Goal: Task Accomplishment & Management: Manage account settings

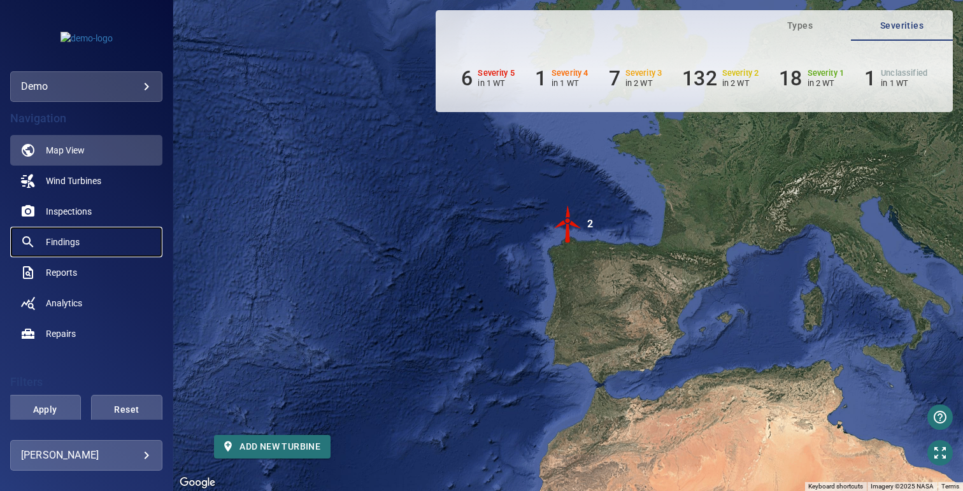
click at [56, 239] on span "Findings" at bounding box center [63, 242] width 34 height 13
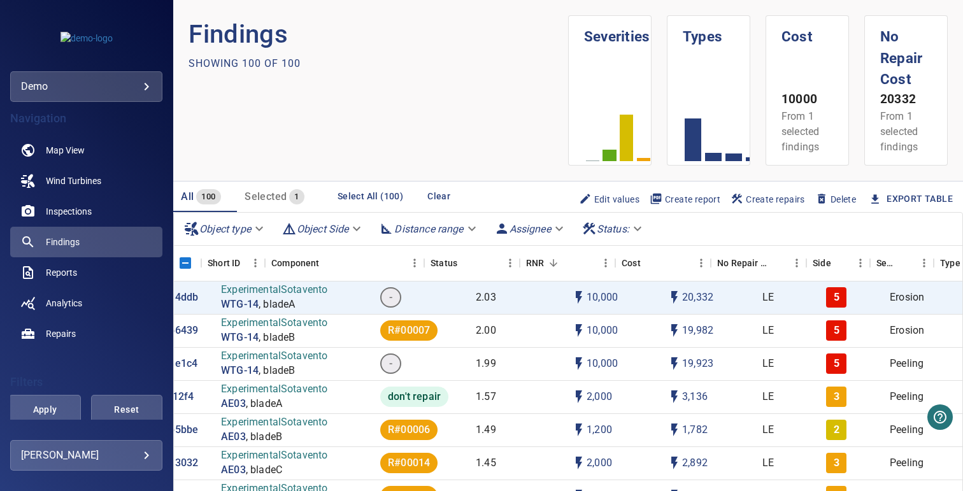
scroll to position [0, 66]
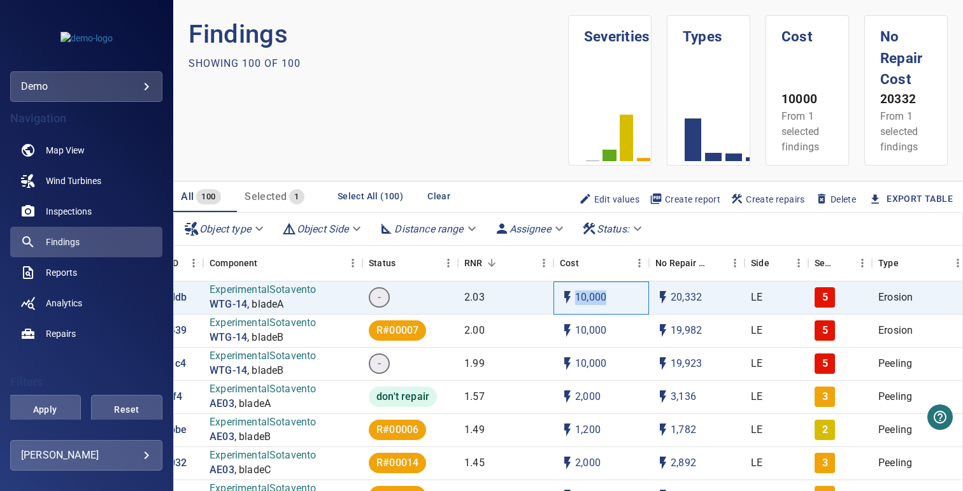
drag, startPoint x: 578, startPoint y: 297, endPoint x: 608, endPoint y: 297, distance: 30.6
click at [608, 297] on div "10,000" at bounding box center [602, 298] width 96 height 33
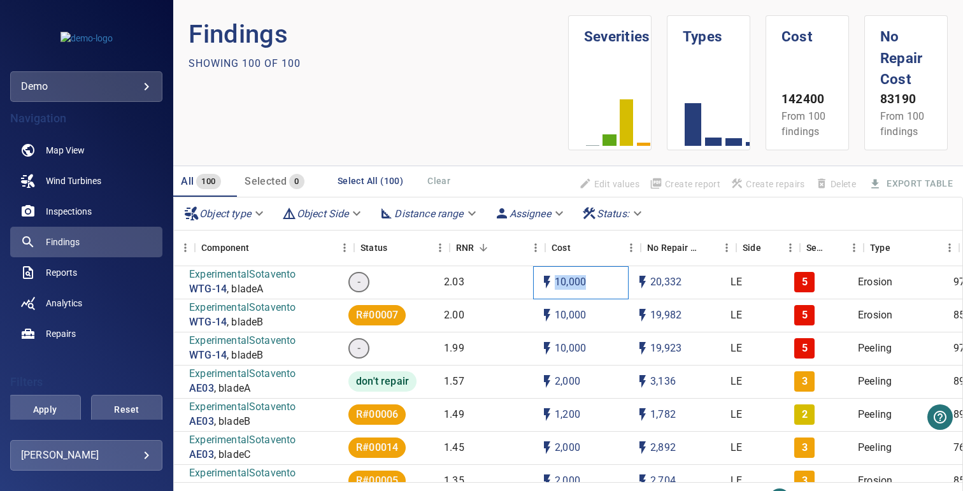
scroll to position [0, 88]
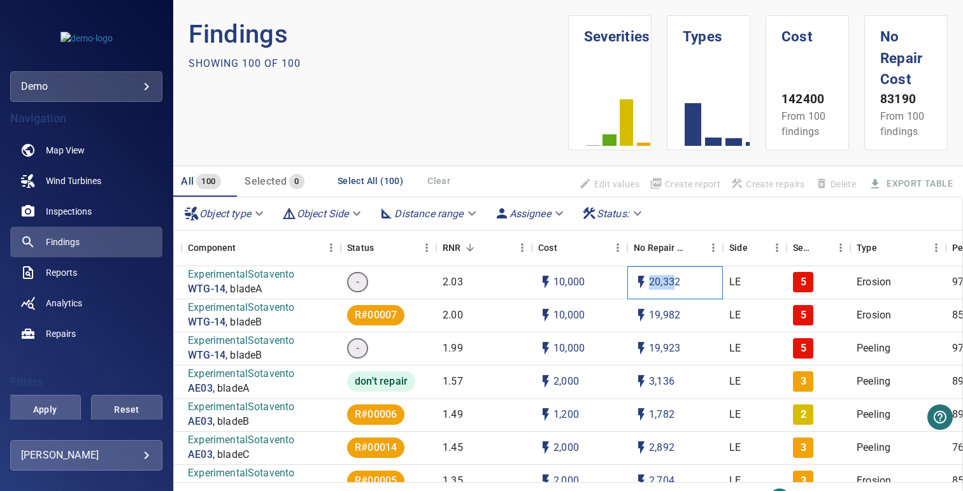
drag, startPoint x: 652, startPoint y: 284, endPoint x: 677, endPoint y: 284, distance: 25.5
click at [677, 284] on p "20,332" at bounding box center [664, 282] width 31 height 15
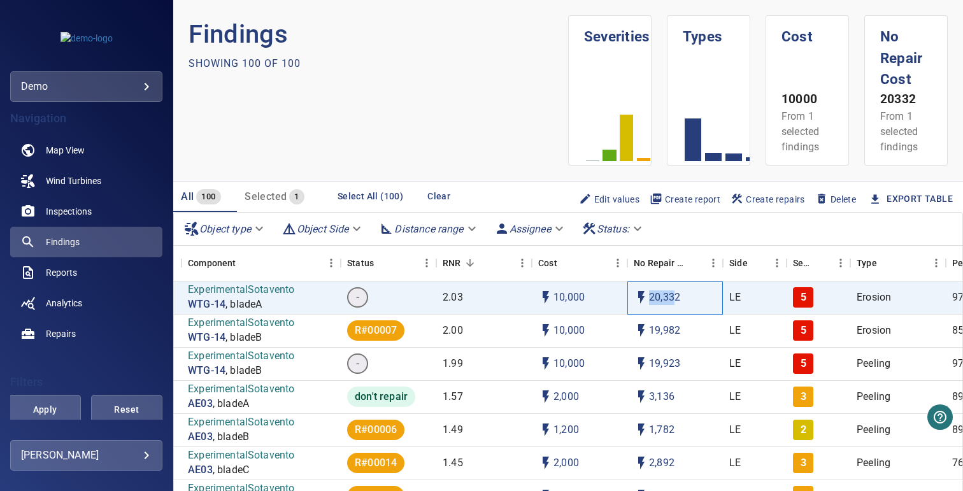
click at [661, 298] on p "20,332" at bounding box center [664, 298] width 31 height 15
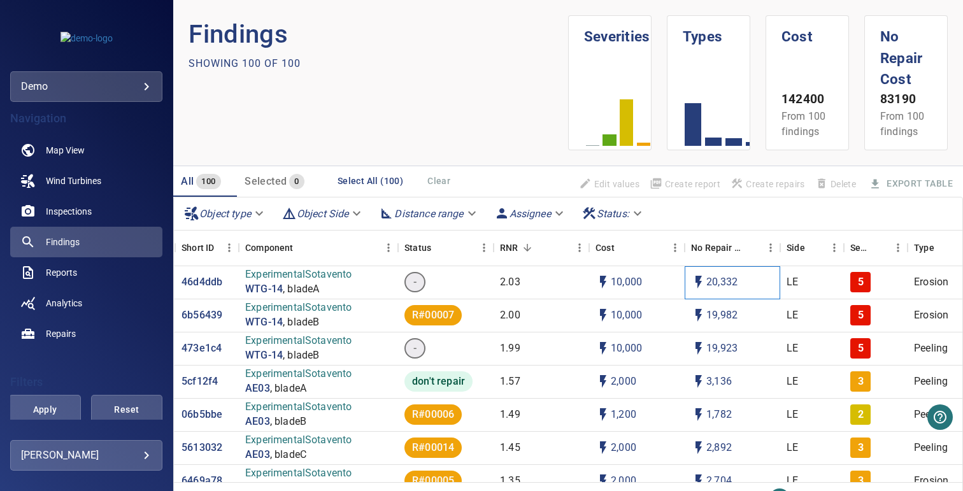
scroll to position [0, 9]
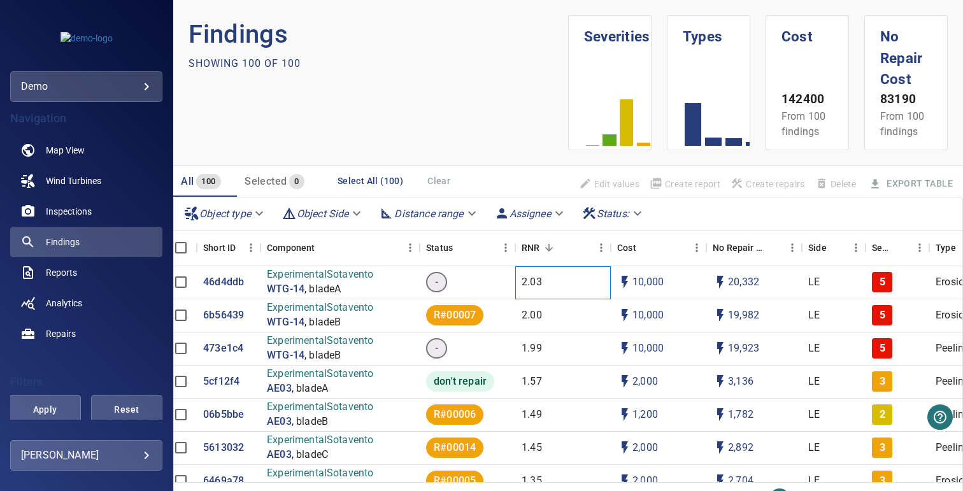
click at [535, 282] on p "2.03" at bounding box center [532, 282] width 20 height 15
click at [535, 282] on div "2.03" at bounding box center [563, 282] width 96 height 33
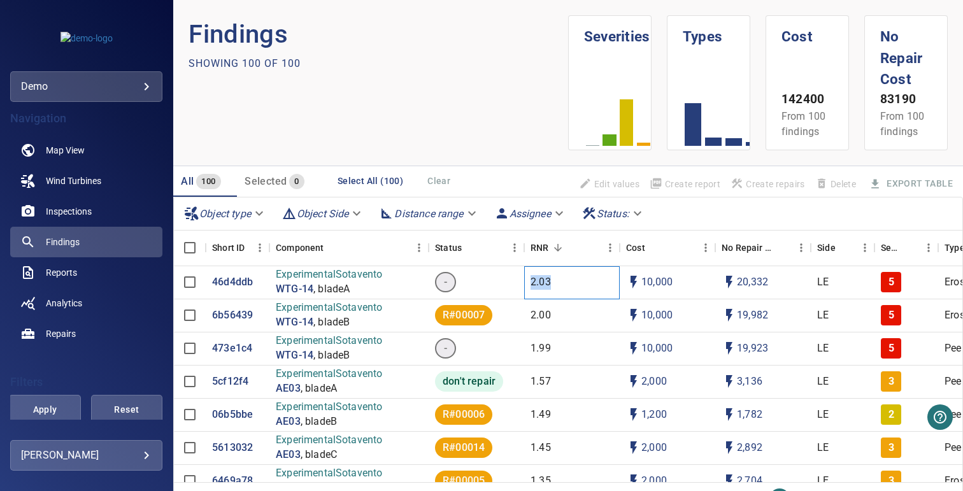
click at [538, 281] on p "2.03" at bounding box center [541, 282] width 20 height 15
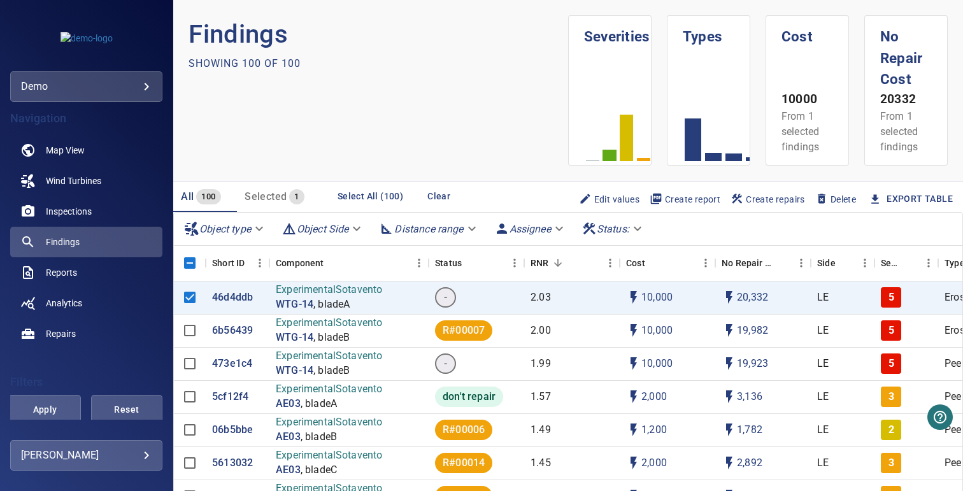
click at [424, 105] on section "Findings Showing 100 of 100" at bounding box center [379, 90] width 380 height 150
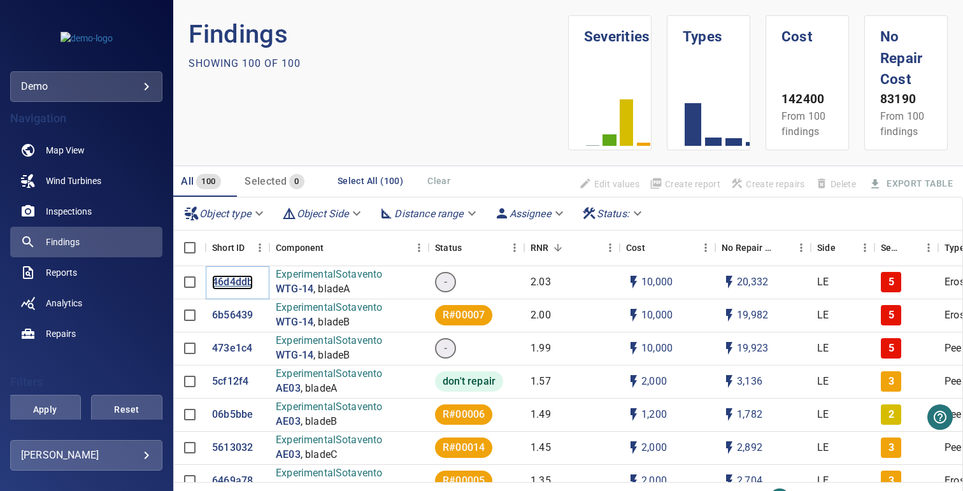
click at [238, 279] on p "46d4ddb" at bounding box center [232, 282] width 41 height 15
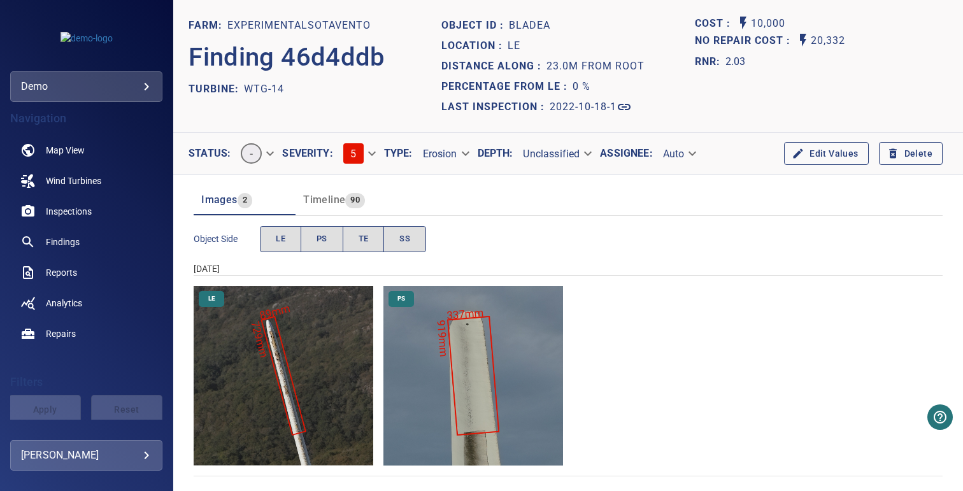
click at [813, 151] on button "Edit Values" at bounding box center [826, 154] width 84 height 24
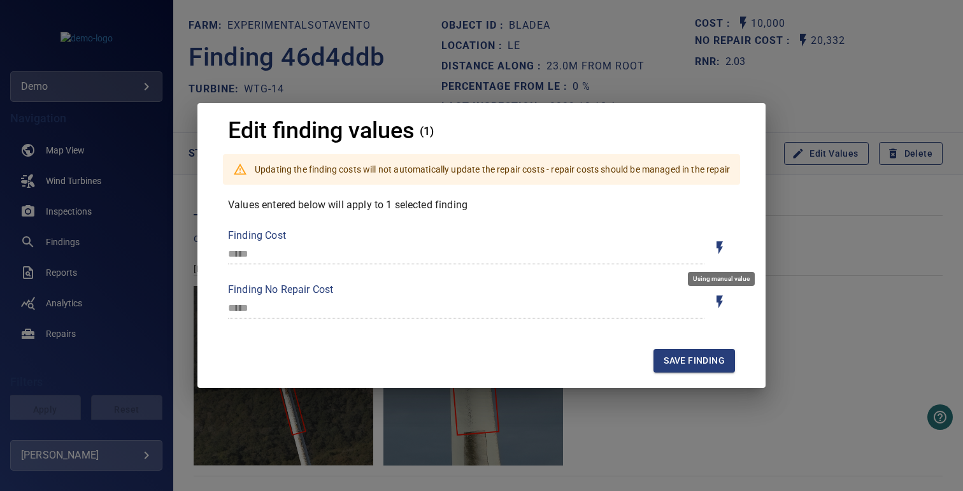
click at [722, 252] on icon "Toggle for auto / manual values" at bounding box center [719, 247] width 15 height 15
click at [277, 254] on input "***" at bounding box center [466, 254] width 477 height 20
click at [675, 68] on div "Edit finding values (1) Updating the finding costs will not automatically updat…" at bounding box center [481, 245] width 963 height 491
type input "*****"
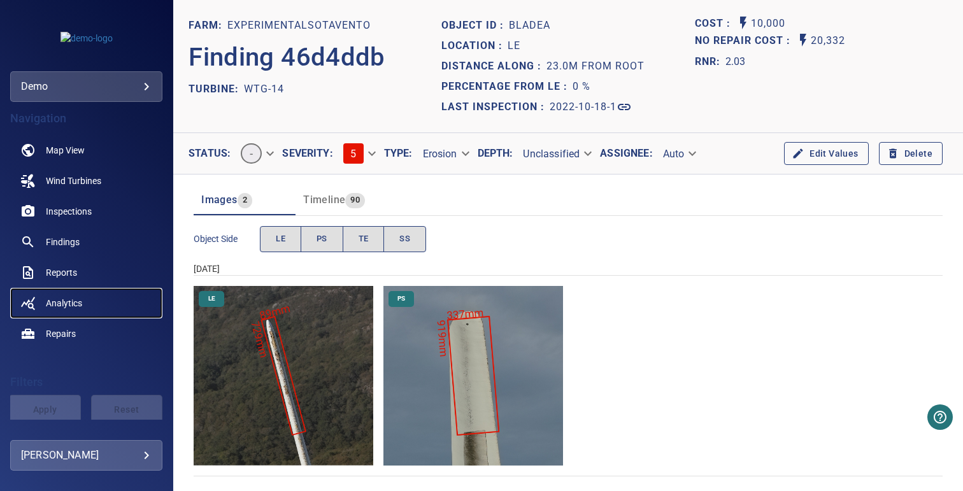
click at [58, 299] on span "Analytics" at bounding box center [64, 303] width 36 height 13
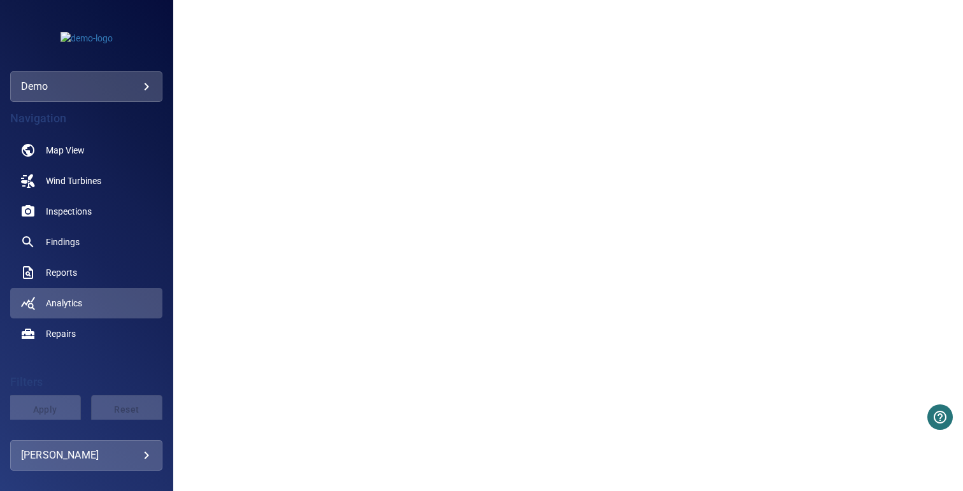
scroll to position [249, 0]
click at [67, 336] on span "Repairs" at bounding box center [61, 333] width 30 height 13
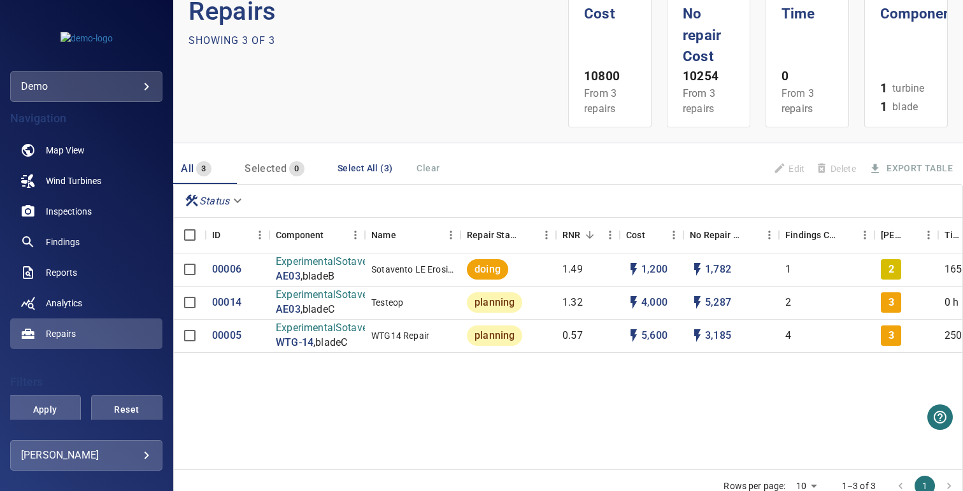
scroll to position [24, 0]
click at [68, 246] on span "Findings" at bounding box center [63, 242] width 34 height 13
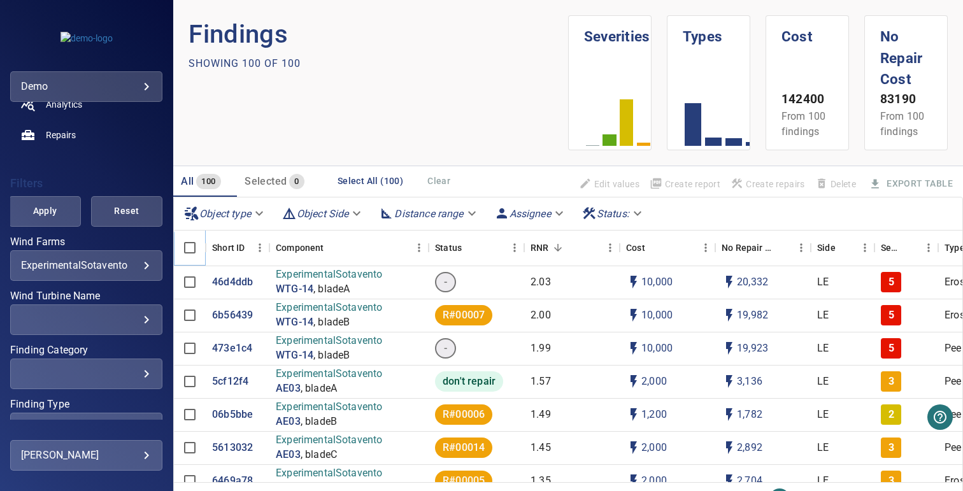
scroll to position [212, 0]
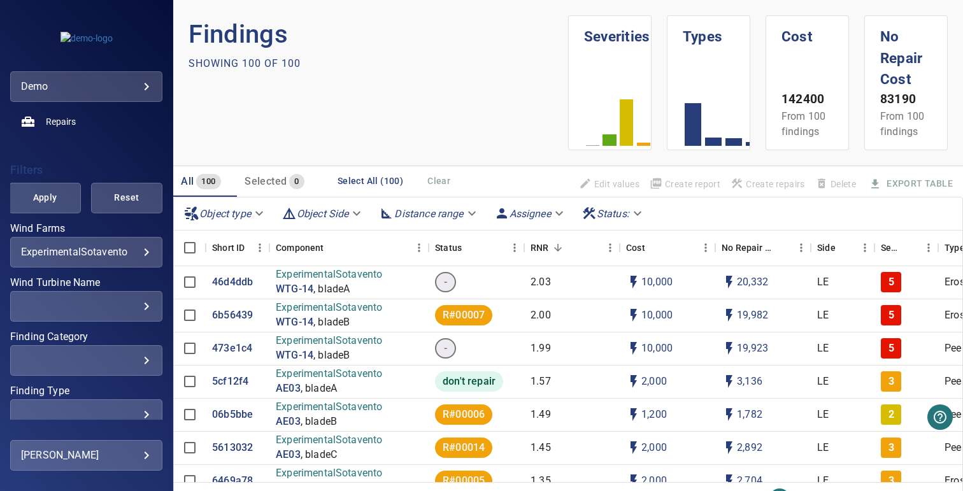
click at [107, 306] on div "​" at bounding box center [86, 306] width 131 height 12
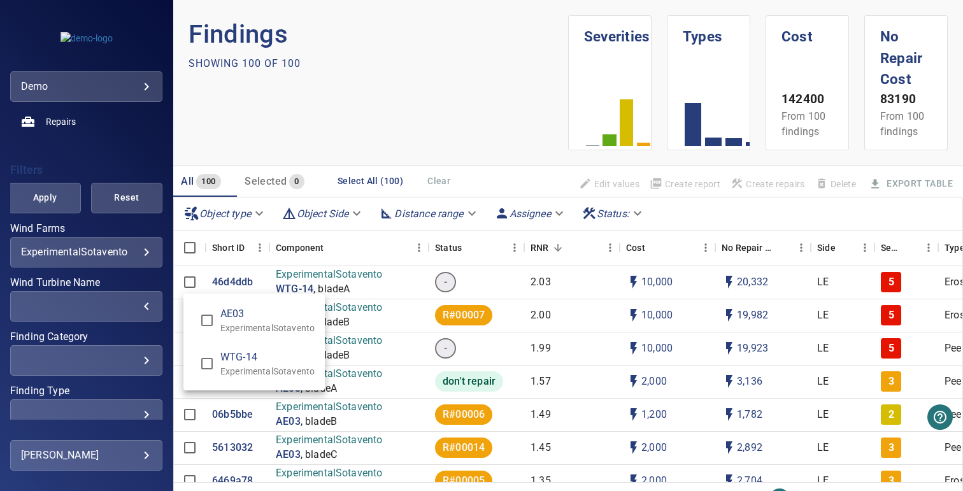
click at [265, 126] on div "Wind Turbine Name" at bounding box center [481, 245] width 963 height 491
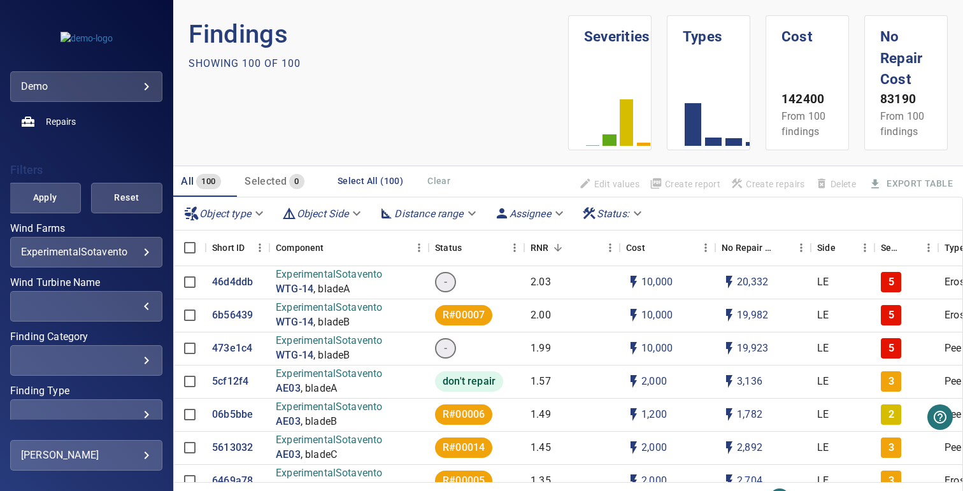
scroll to position [257, 0]
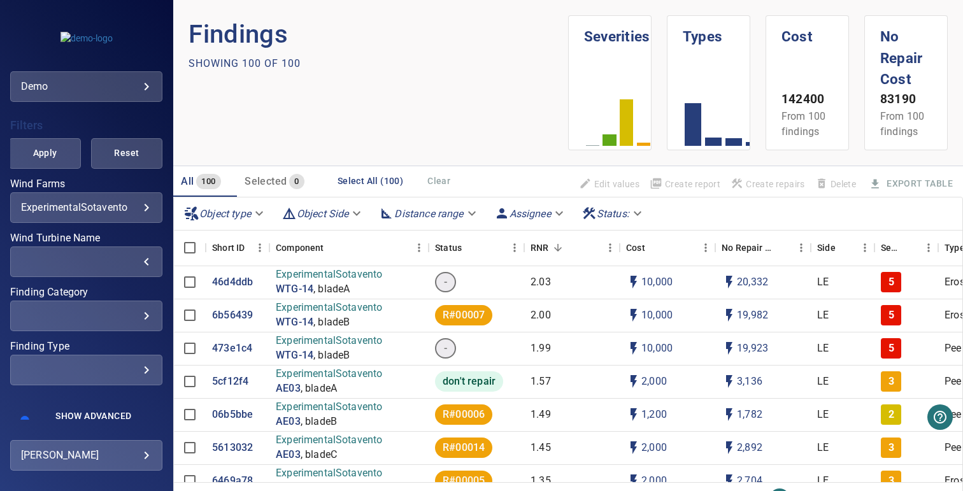
click at [115, 320] on div "​" at bounding box center [86, 316] width 131 height 12
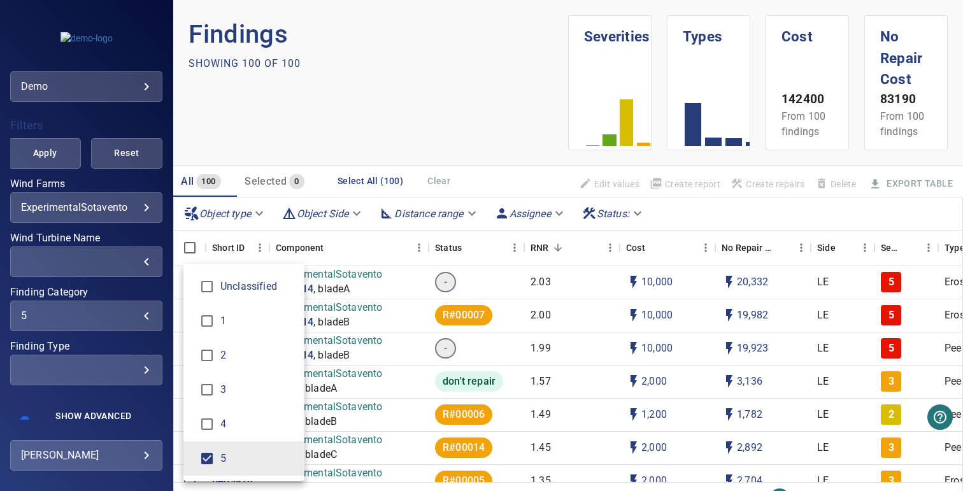
click at [222, 428] on span "4" at bounding box center [257, 424] width 74 height 15
type input "***"
click at [76, 183] on div "Finding Category" at bounding box center [481, 245] width 963 height 491
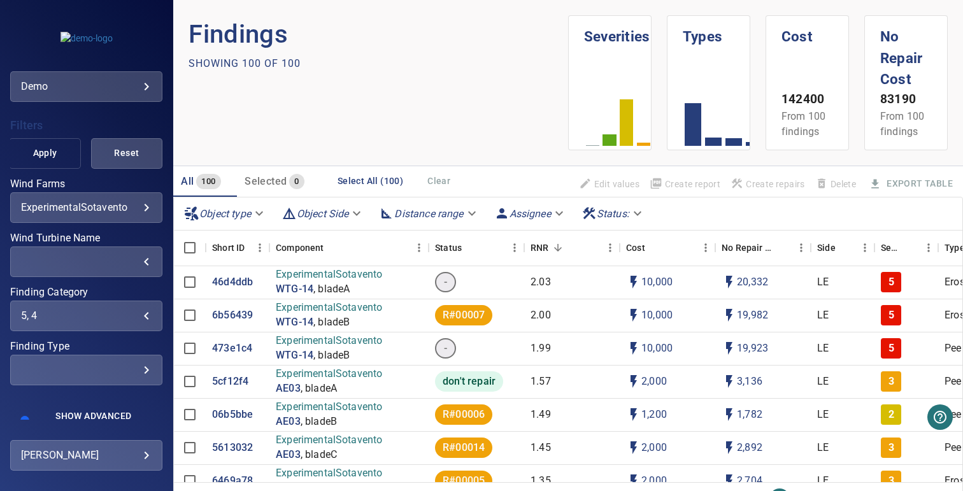
click at [35, 154] on span "Apply" at bounding box center [45, 153] width 40 height 16
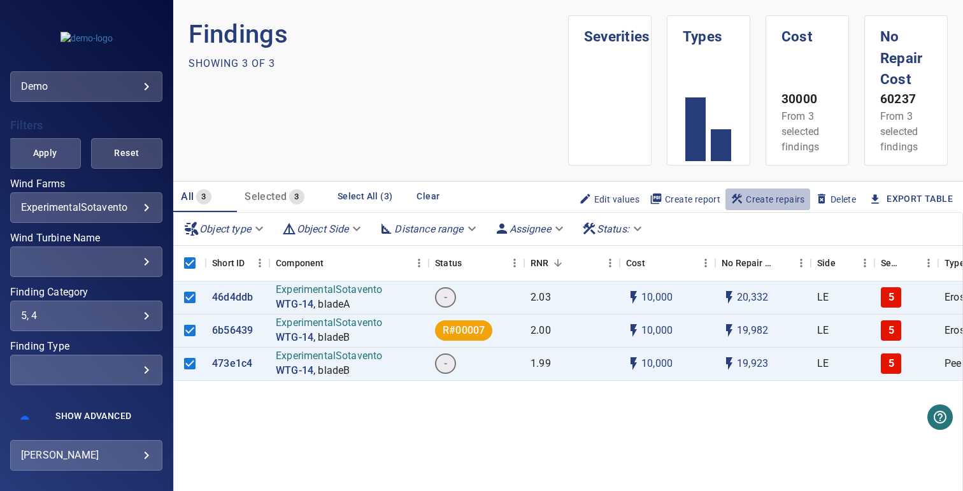
click at [764, 197] on span "Create repairs" at bounding box center [768, 199] width 75 height 14
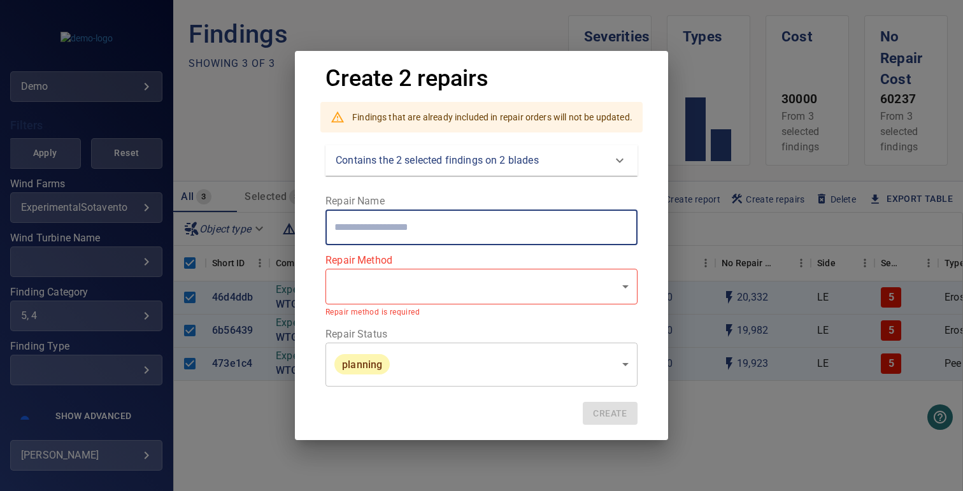
click at [365, 233] on input "text" at bounding box center [482, 228] width 312 height 36
click at [382, 288] on body "**********" at bounding box center [481, 245] width 963 height 491
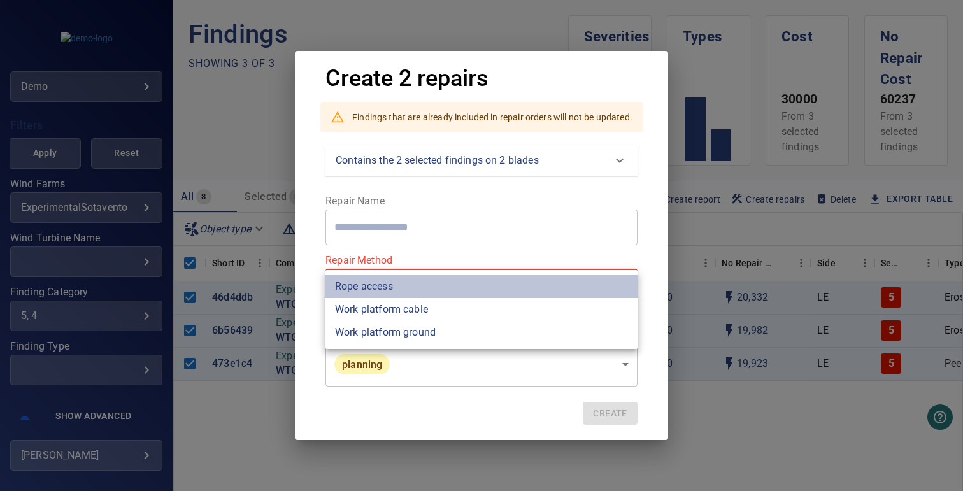
click at [408, 289] on li "Rope access" at bounding box center [481, 286] width 313 height 23
type input "**********"
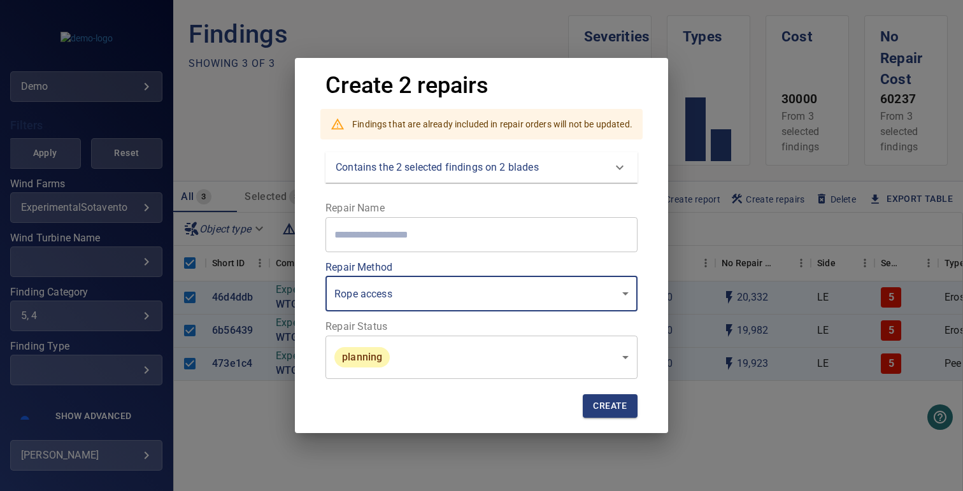
click at [299, 287] on div "**********" at bounding box center [481, 266] width 373 height 334
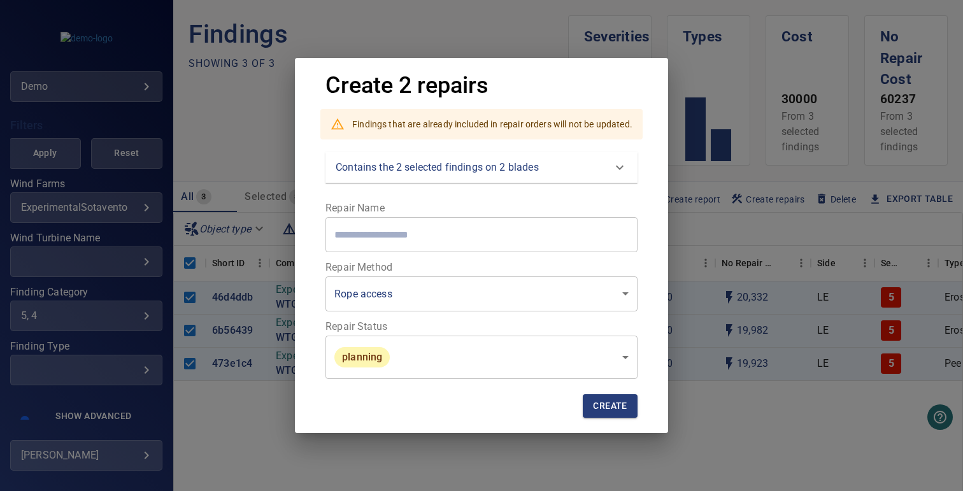
click at [442, 173] on p "Contains the 2 selected findings on 2 blades" at bounding box center [437, 167] width 203 height 15
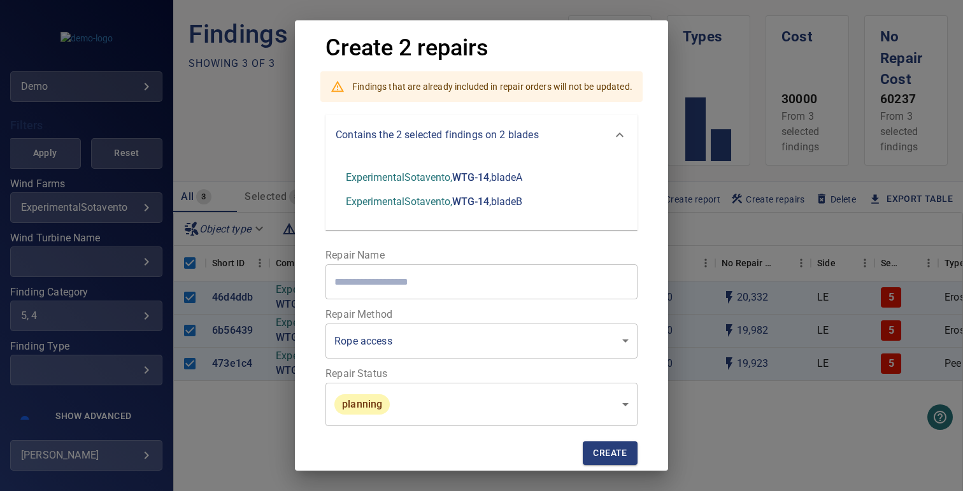
click at [514, 174] on p ", bladeA" at bounding box center [505, 178] width 33 height 15
drag, startPoint x: 349, startPoint y: 182, endPoint x: 495, endPoint y: 182, distance: 145.9
click at [495, 182] on li "ExperimentalSotavento , WTG-14 , bladeA" at bounding box center [434, 178] width 197 height 25
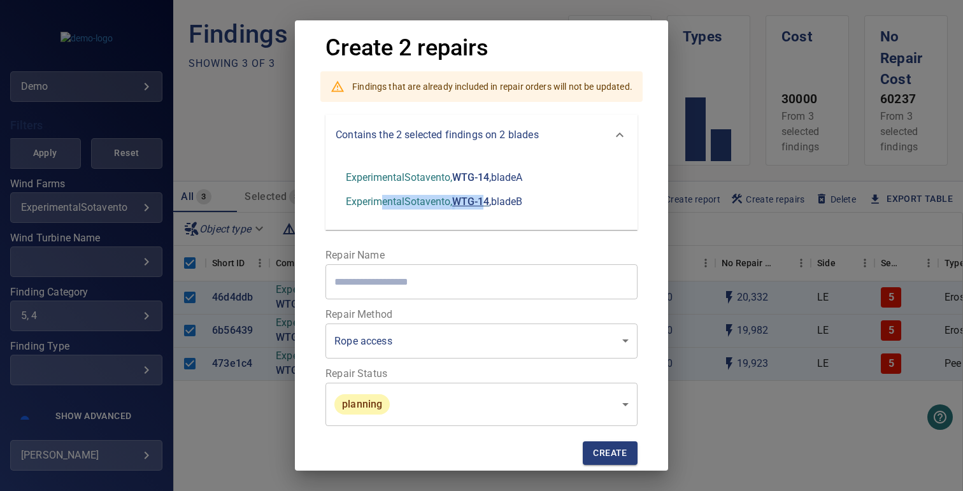
drag, startPoint x: 389, startPoint y: 199, endPoint x: 484, endPoint y: 199, distance: 94.3
click at [483, 199] on li "ExperimentalSotavento , WTG-14 , bladeB" at bounding box center [434, 202] width 197 height 25
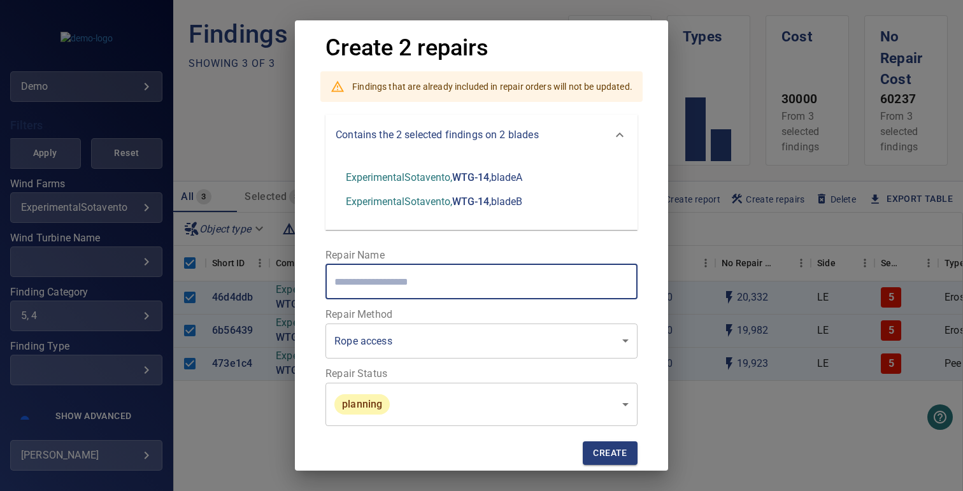
click at [387, 291] on input "text" at bounding box center [482, 282] width 312 height 36
click at [103, 204] on div "**********" at bounding box center [481, 245] width 963 height 491
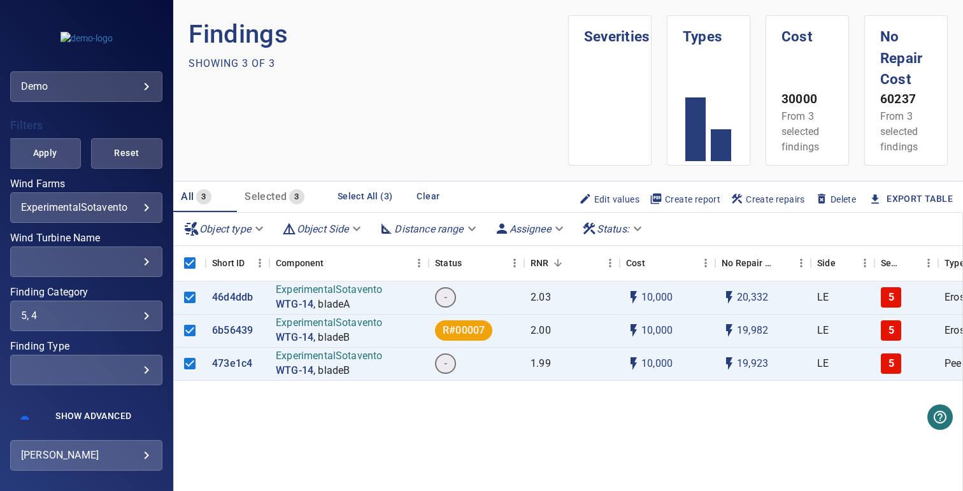
click at [94, 187] on label "Wind Farms" at bounding box center [86, 184] width 152 height 10
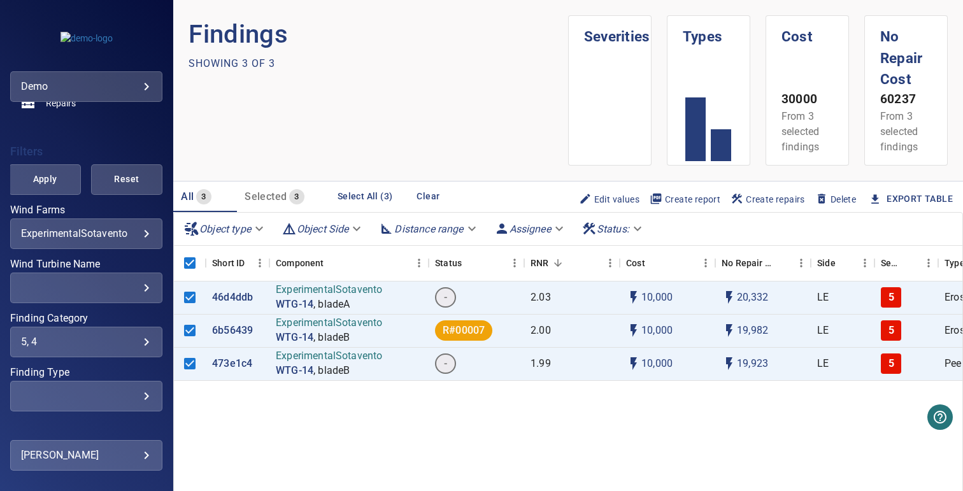
scroll to position [168, 0]
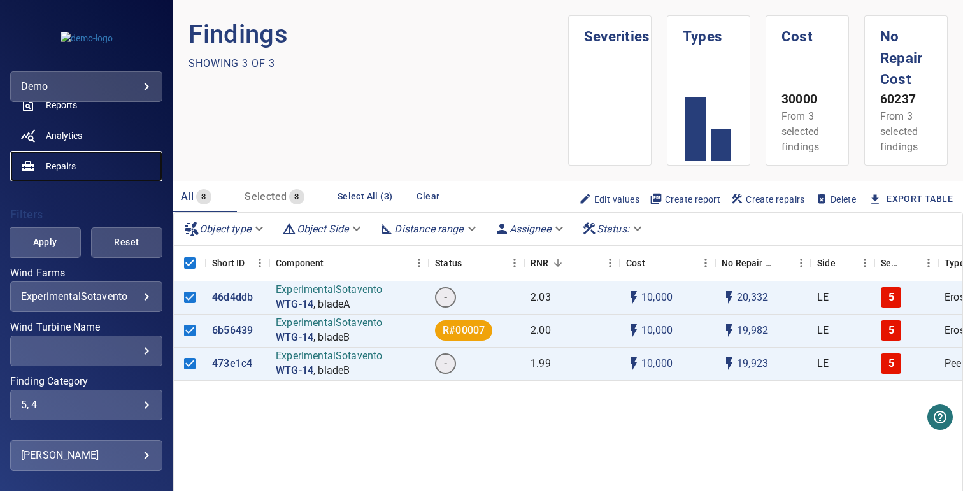
click at [75, 160] on span "Repairs" at bounding box center [61, 166] width 30 height 13
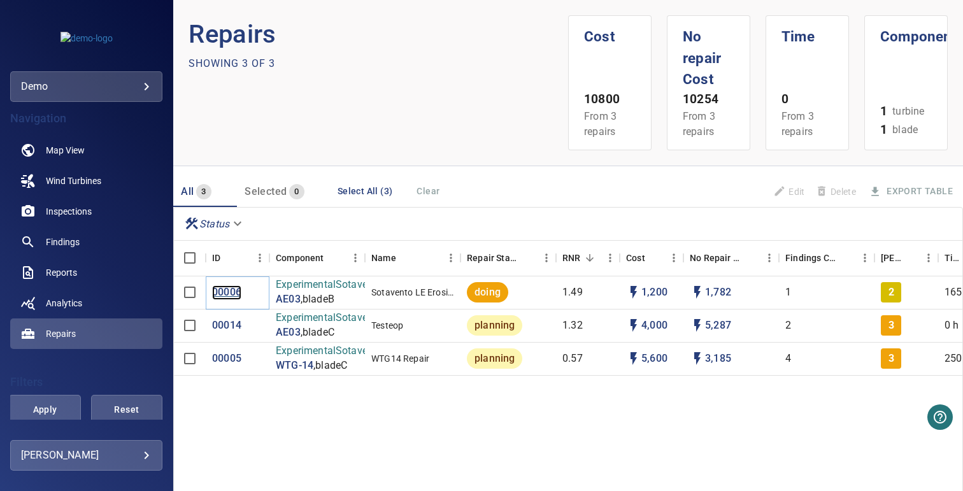
click at [233, 293] on p "00006" at bounding box center [226, 292] width 29 height 15
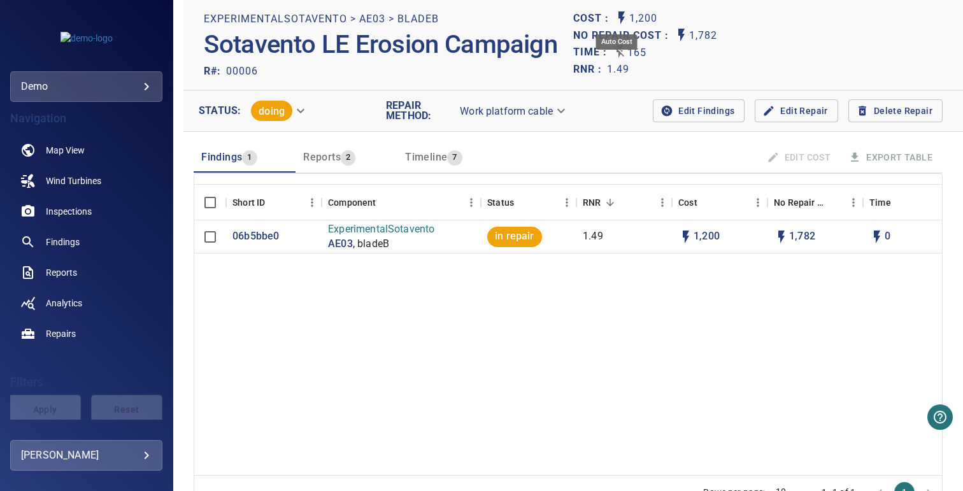
drag, startPoint x: 568, startPoint y: 15, endPoint x: 670, endPoint y: 15, distance: 101.3
click at [670, 15] on div "Cost : 1,200" at bounding box center [758, 18] width 370 height 17
drag, startPoint x: 582, startPoint y: 53, endPoint x: 637, endPoint y: 53, distance: 55.4
click at [637, 53] on div "Time : 165" at bounding box center [758, 52] width 370 height 17
click at [682, 64] on div "RNR : 1.49" at bounding box center [758, 69] width 370 height 17
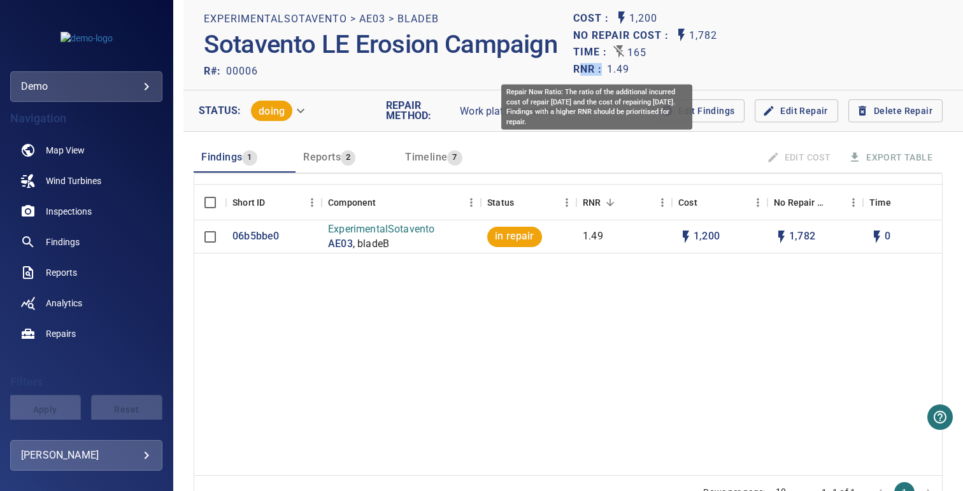
drag, startPoint x: 575, startPoint y: 66, endPoint x: 600, endPoint y: 66, distance: 24.8
click at [596, 66] on h1 "RNR :" at bounding box center [590, 70] width 34 height 12
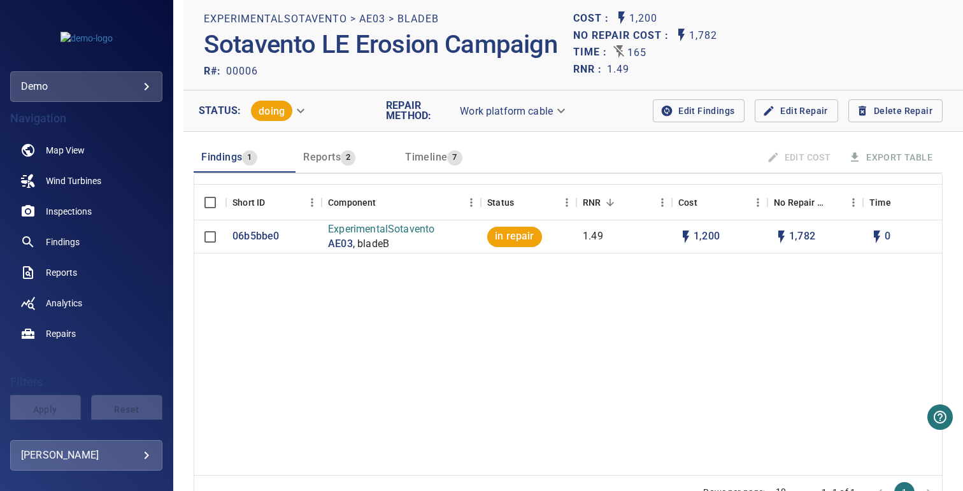
click at [481, 71] on div "R#: 00006" at bounding box center [389, 70] width 370 height 17
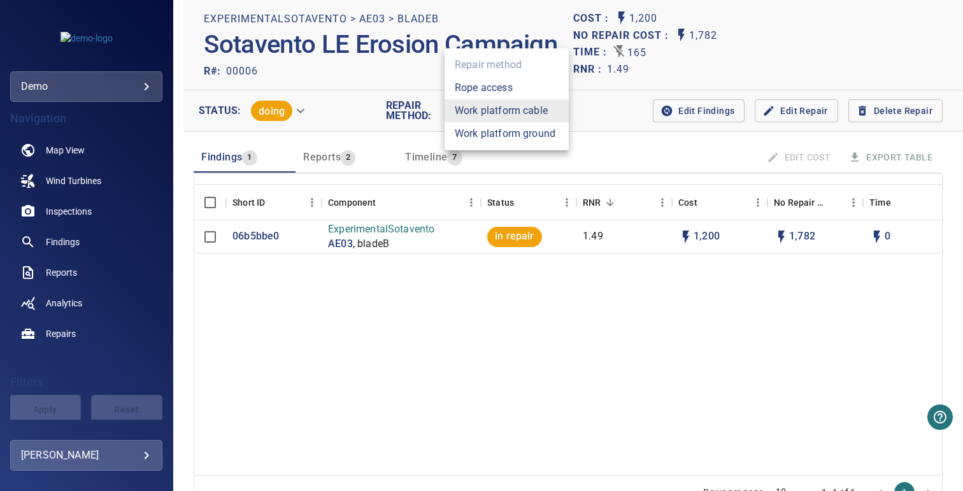
click at [517, 111] on body "**********" at bounding box center [481, 245] width 963 height 491
click at [380, 94] on div at bounding box center [481, 245] width 963 height 491
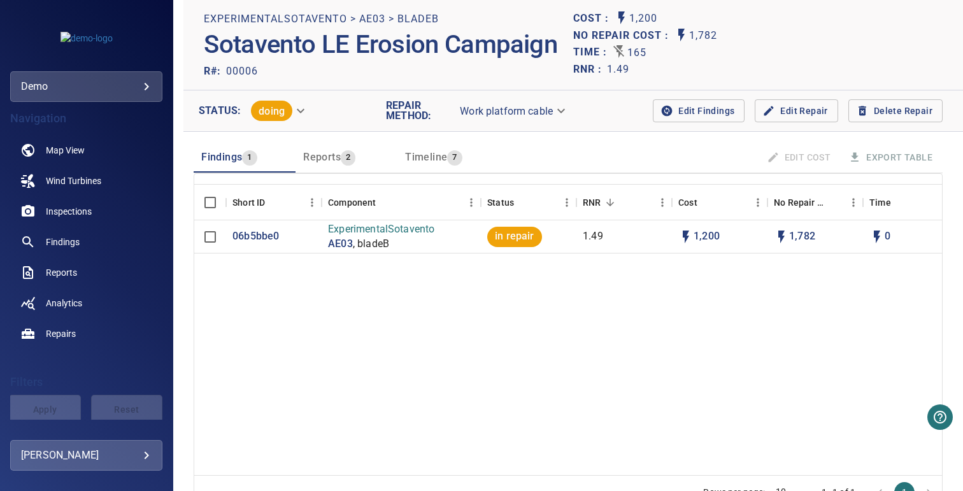
click at [794, 109] on span "Edit Repair" at bounding box center [796, 111] width 62 height 16
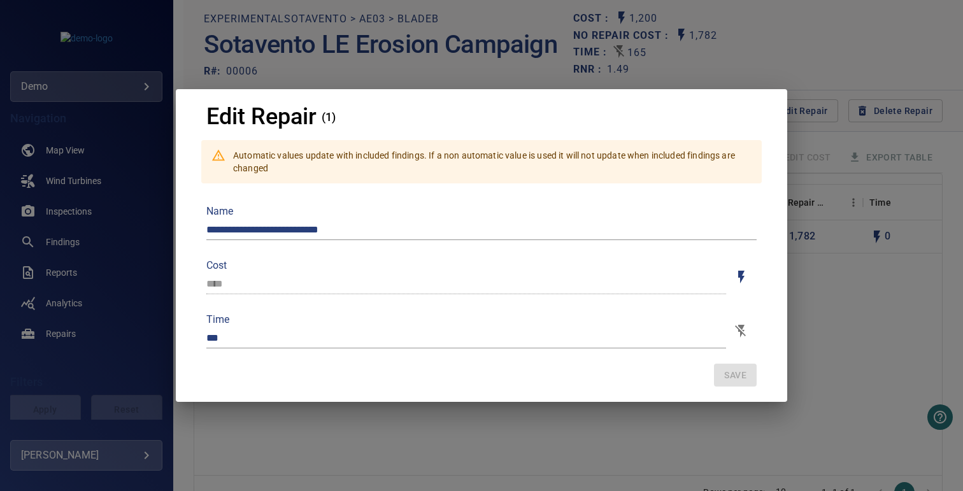
click at [751, 277] on button "Toggle auto/manual values" at bounding box center [741, 277] width 31 height 31
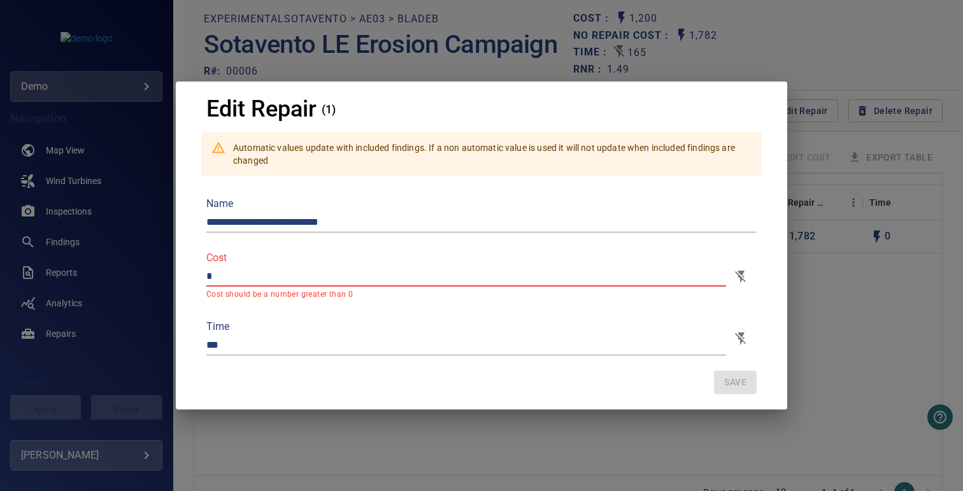
click at [401, 296] on p "Cost should be a number greater than 0" at bounding box center [466, 295] width 520 height 13
click at [826, 104] on div "**********" at bounding box center [481, 245] width 963 height 491
type input "****"
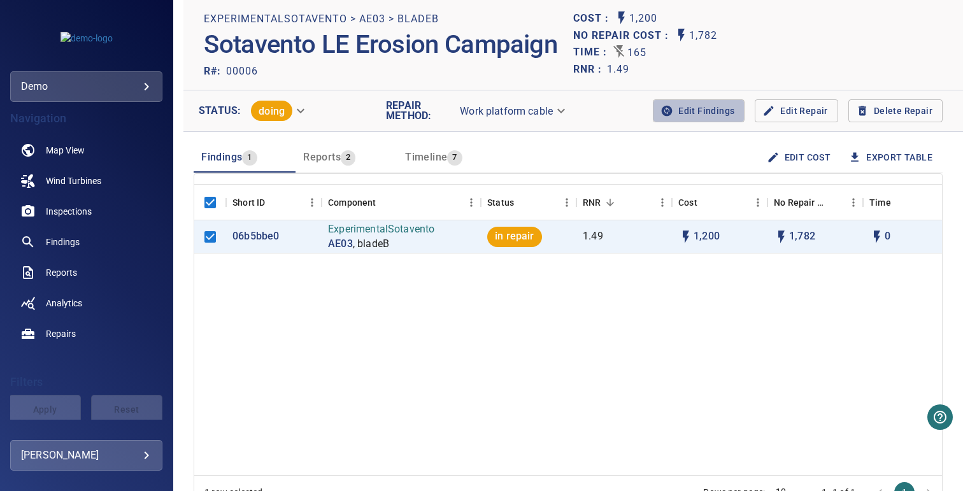
click at [691, 112] on span "Edit Findings" at bounding box center [698, 111] width 71 height 16
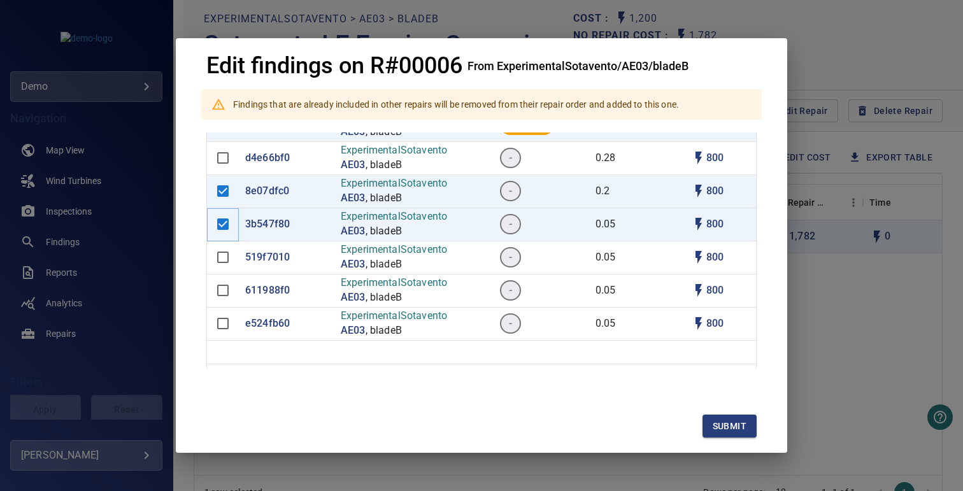
scroll to position [100, 0]
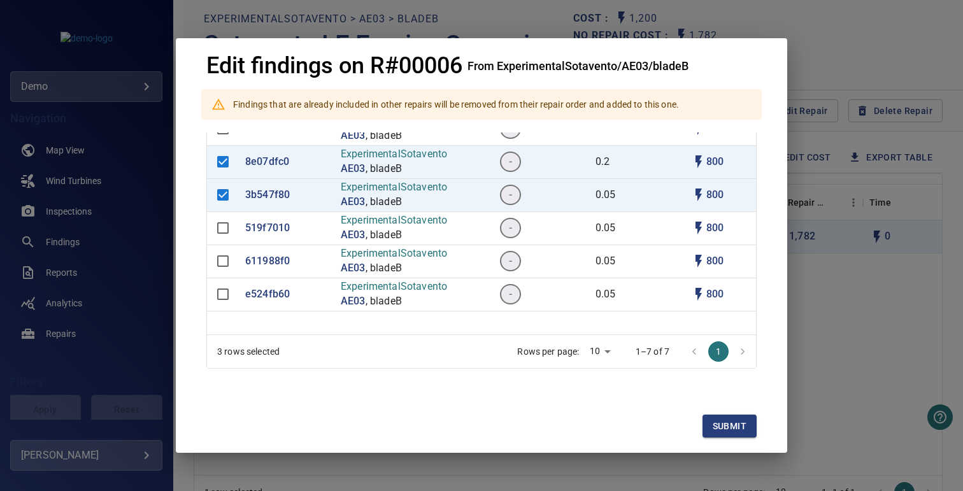
click at [829, 126] on div "Edit findings on R#00006 From ExperimentalSotavento/AE03/bladeB Findings that a…" at bounding box center [481, 245] width 963 height 491
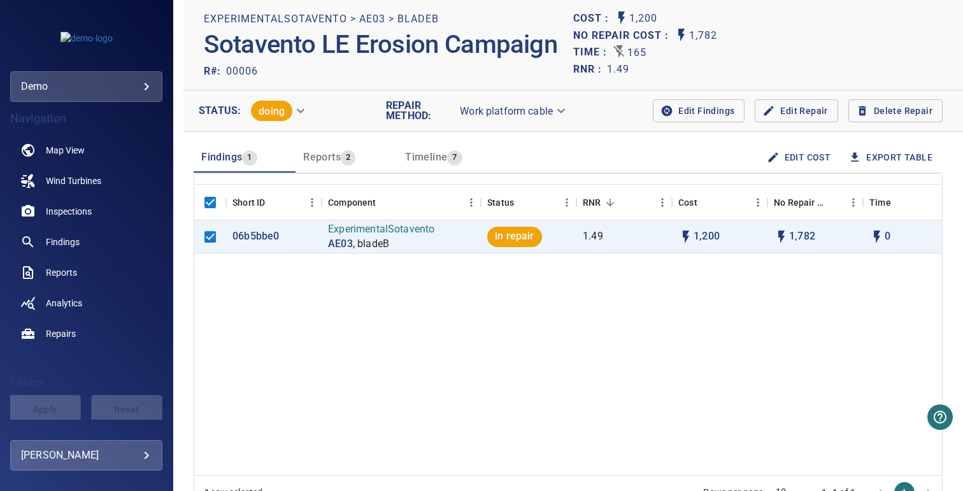
click at [320, 159] on span "Reports" at bounding box center [322, 157] width 38 height 12
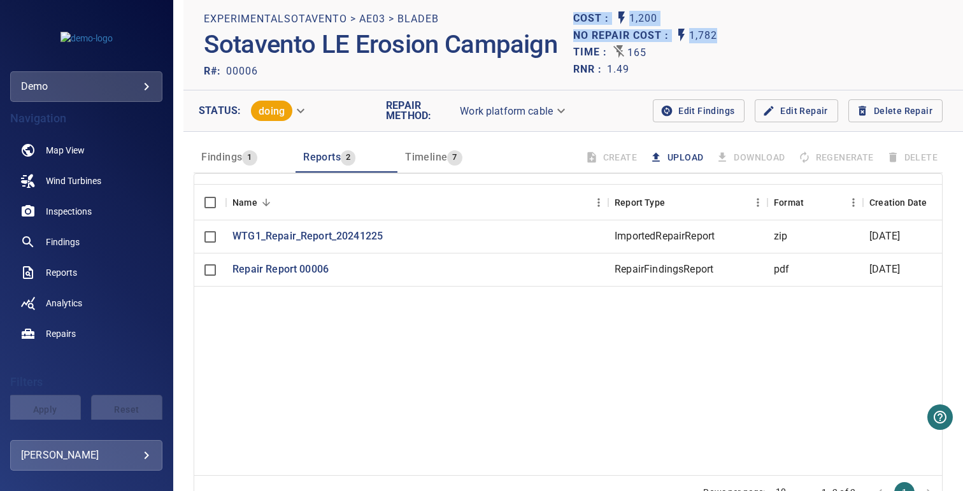
drag, startPoint x: 570, startPoint y: 15, endPoint x: 718, endPoint y: 40, distance: 150.5
click at [718, 40] on section "Cost : 1,200 No Repair Cost : 1,782 Time : 165 RNR : 1.49" at bounding box center [758, 44] width 370 height 69
click at [771, 38] on div "No Repair Cost : 1,782" at bounding box center [758, 35] width 370 height 17
click at [746, 58] on div "Time : 165" at bounding box center [758, 52] width 370 height 17
click at [668, 161] on button "Upload" at bounding box center [677, 158] width 61 height 24
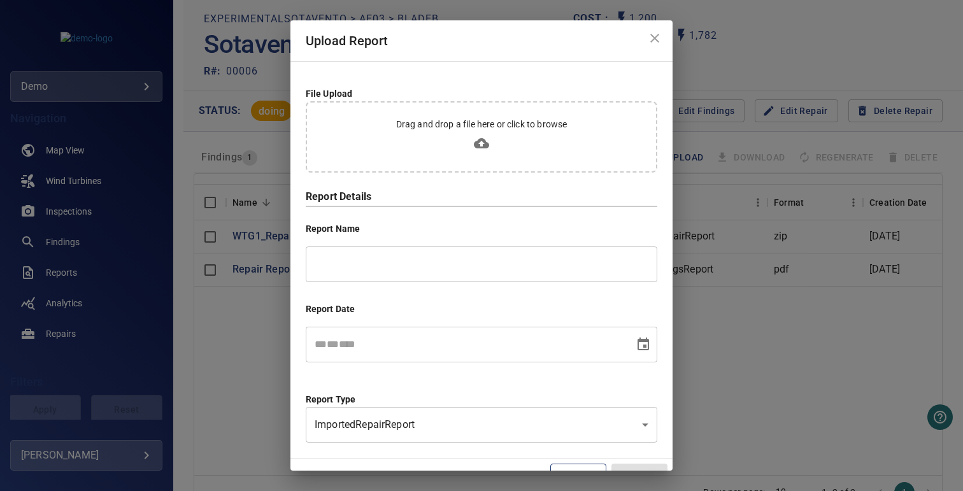
scroll to position [21, 0]
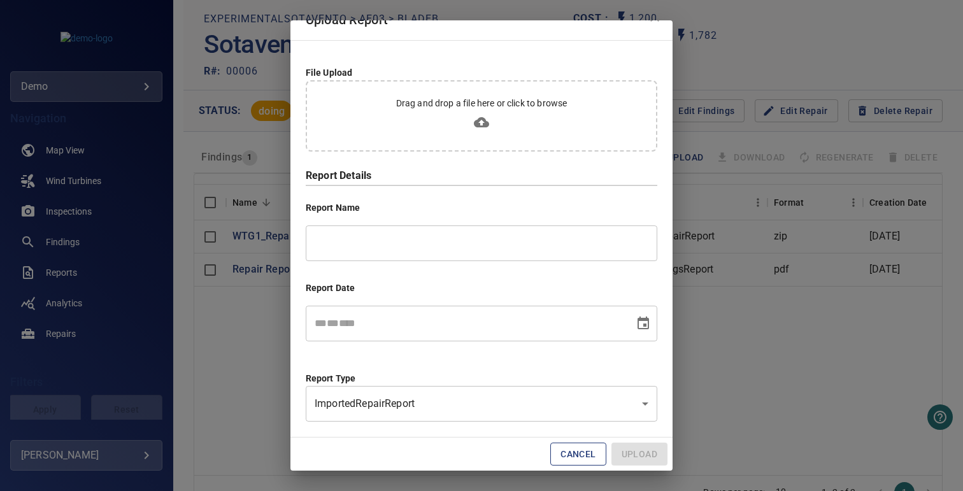
click at [399, 399] on body "**********" at bounding box center [481, 245] width 963 height 491
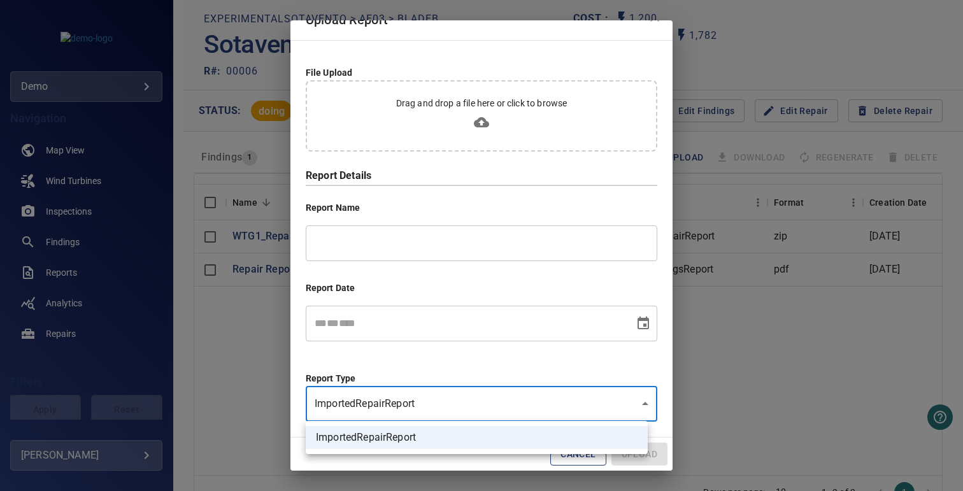
click at [413, 359] on div at bounding box center [481, 245] width 963 height 491
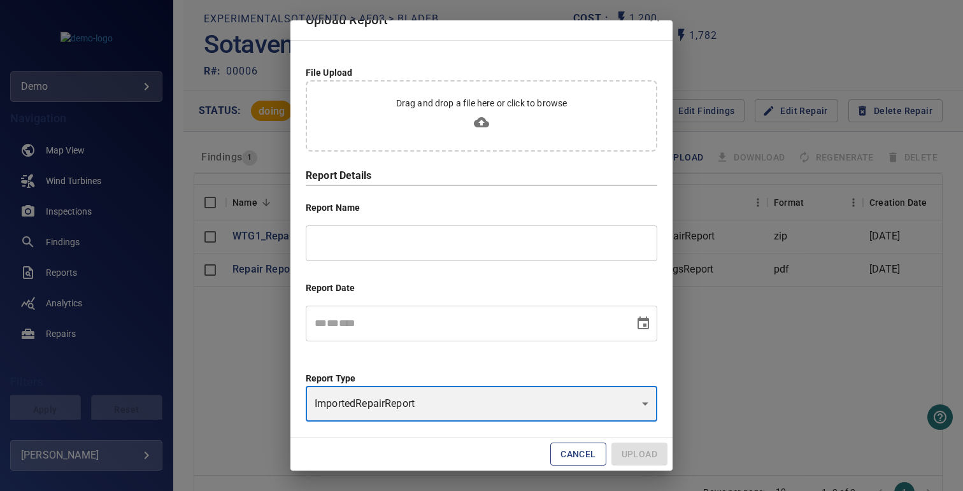
scroll to position [0, 0]
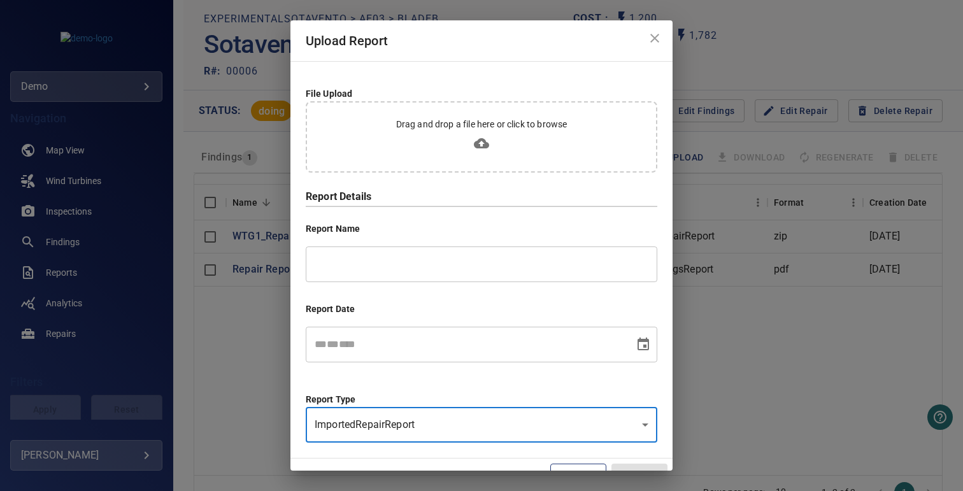
click at [650, 40] on icon "close" at bounding box center [654, 38] width 9 height 9
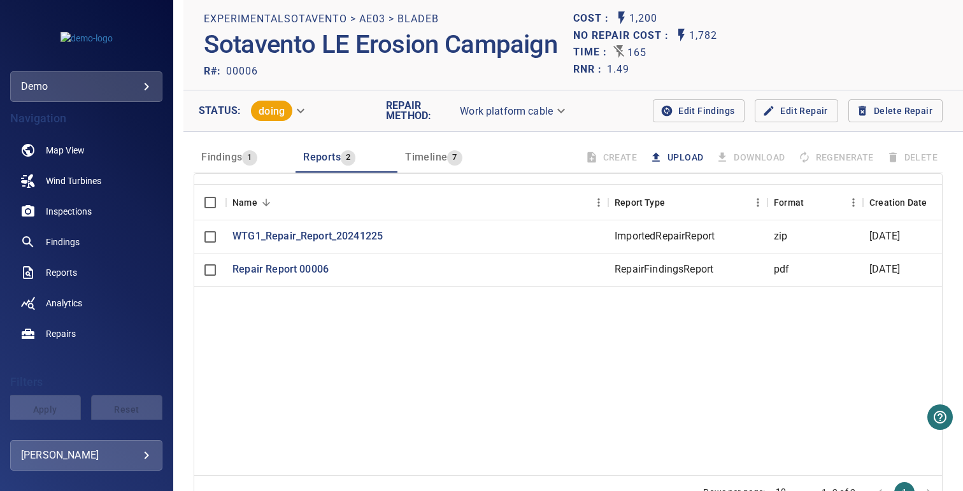
click at [445, 154] on span "Timeline" at bounding box center [426, 157] width 42 height 12
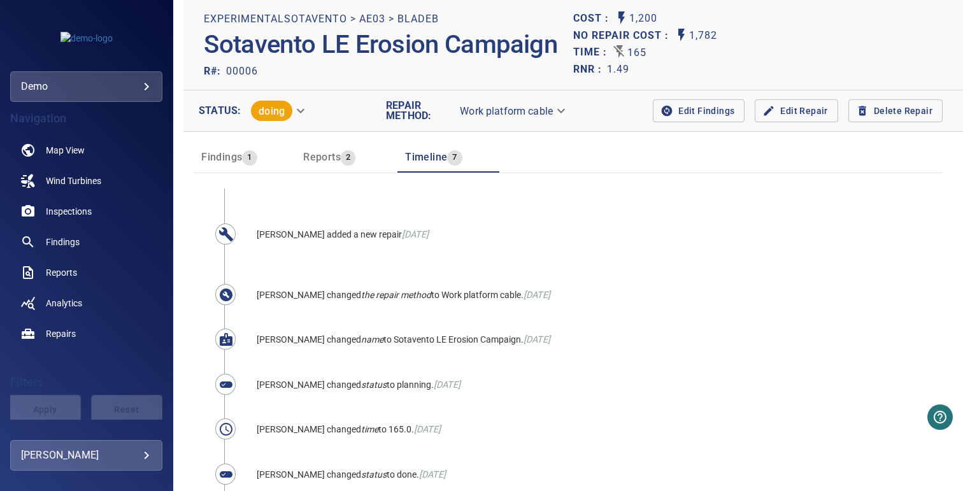
click at [347, 168] on button "Reports 2" at bounding box center [347, 157] width 102 height 31
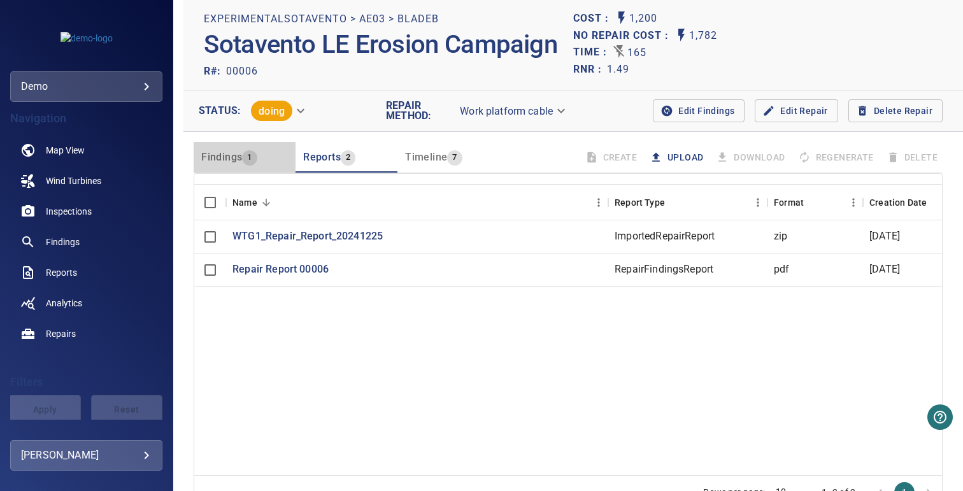
click at [247, 168] on button "Findings 1" at bounding box center [245, 157] width 102 height 31
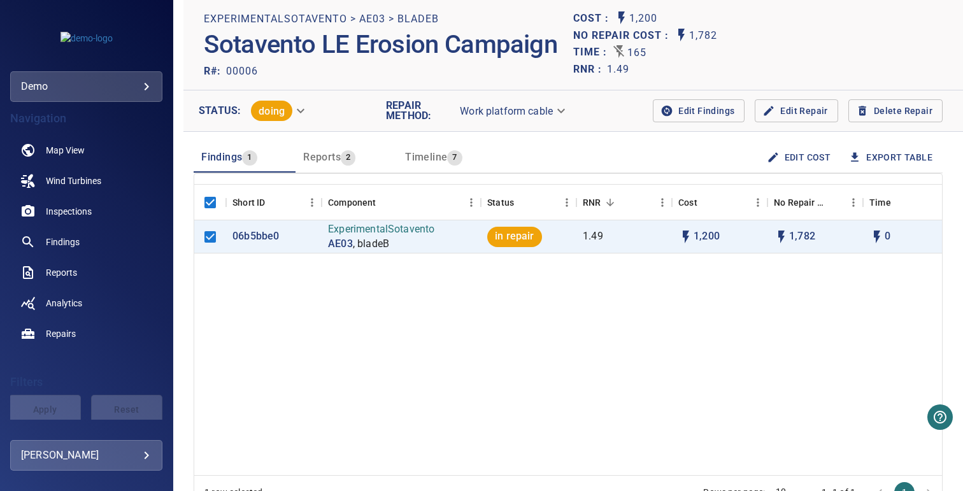
click at [343, 154] on span "2" at bounding box center [348, 157] width 15 height 15
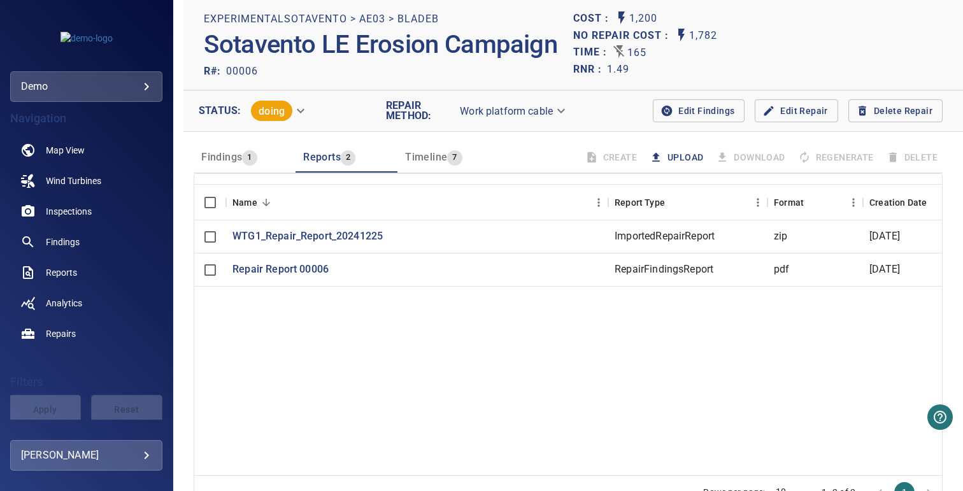
click at [666, 155] on button "Upload" at bounding box center [677, 158] width 61 height 24
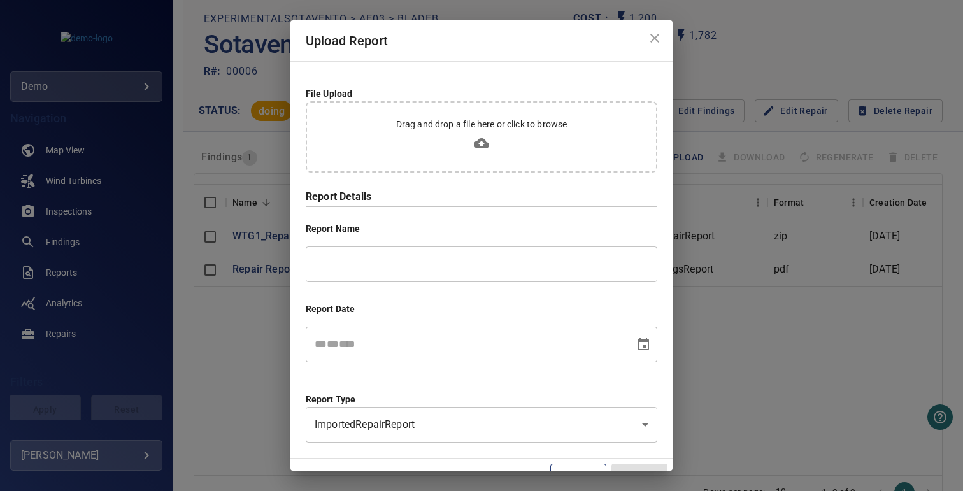
click at [469, 154] on div "Drag and drop a file here or click to browse" at bounding box center [482, 136] width 352 height 71
click at [647, 41] on icon "close" at bounding box center [654, 38] width 15 height 15
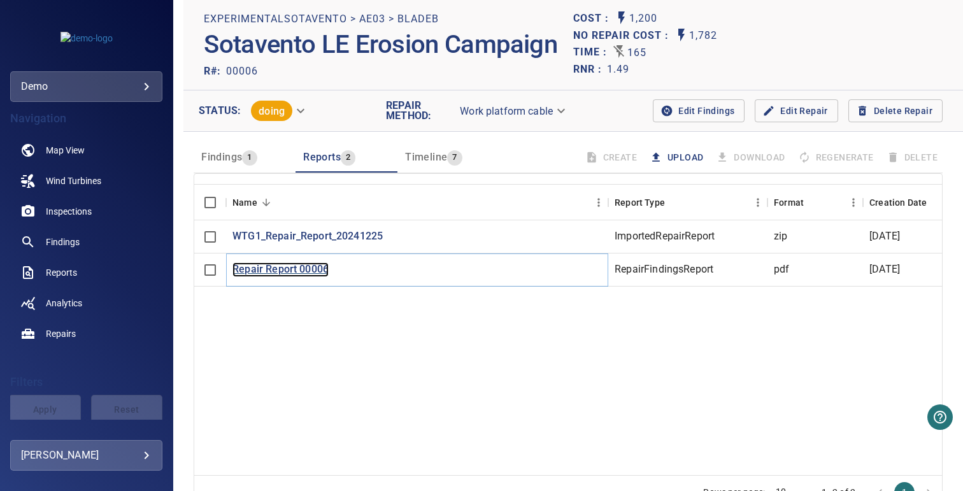
click at [282, 274] on p "Repair Report 00006" at bounding box center [281, 269] width 96 height 15
click at [536, 138] on div "Findings 1 Reports 2 Timeline 7 Create Upload Download Regenerate Delete" at bounding box center [568, 152] width 749 height 41
click at [509, 142] on header "Findings 1 Reports 2 Timeline 7 Create Upload Download Regenerate Delete" at bounding box center [568, 157] width 749 height 31
click at [282, 115] on body "**********" at bounding box center [481, 245] width 963 height 491
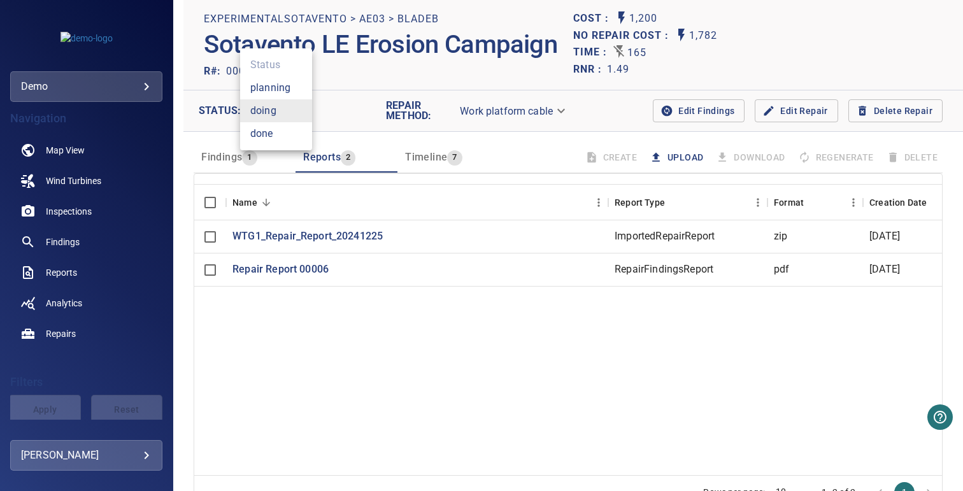
click at [332, 108] on div at bounding box center [481, 245] width 963 height 491
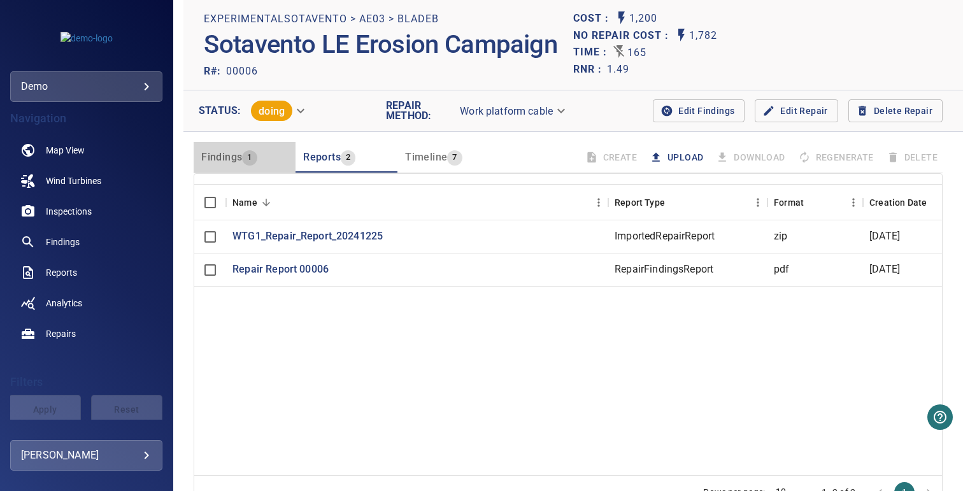
click at [238, 155] on span "Findings" at bounding box center [221, 157] width 41 height 12
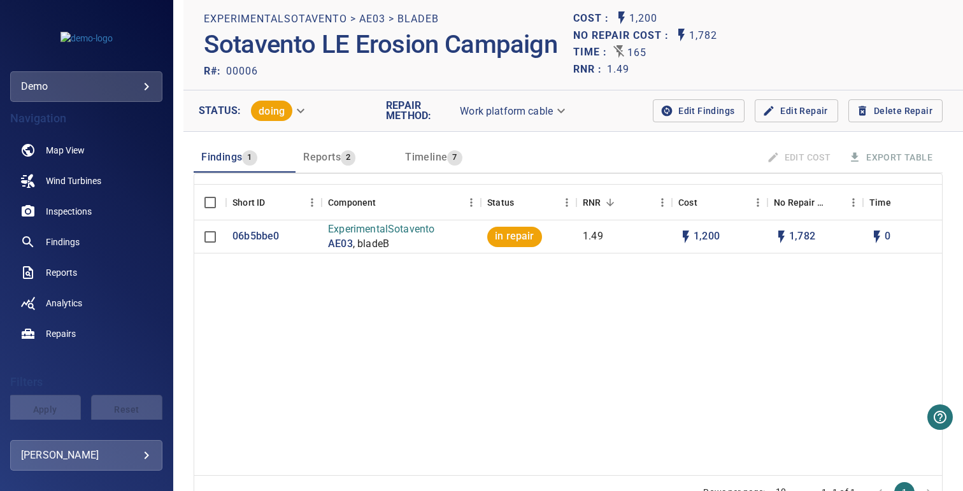
click at [299, 113] on body "**********" at bounding box center [481, 245] width 963 height 491
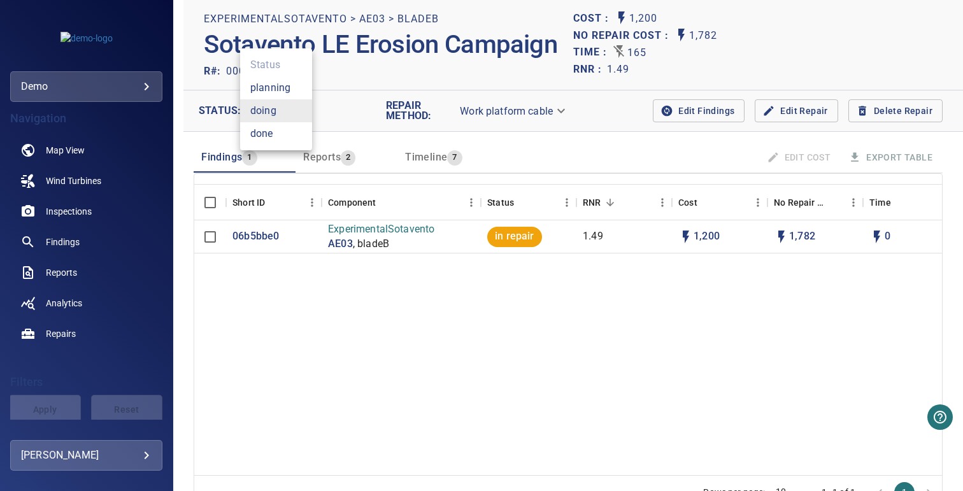
click at [216, 117] on div at bounding box center [481, 245] width 963 height 491
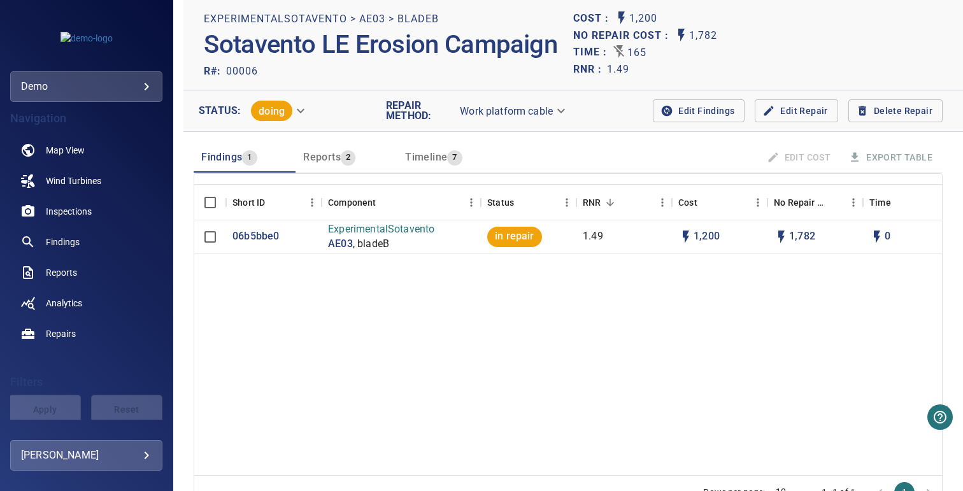
click at [269, 112] on body "**********" at bounding box center [481, 245] width 963 height 491
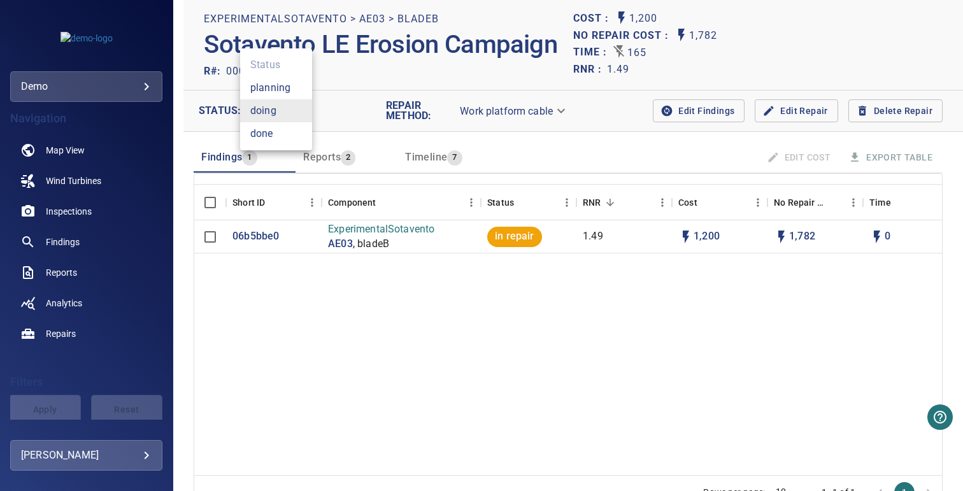
click at [210, 112] on div at bounding box center [481, 245] width 963 height 491
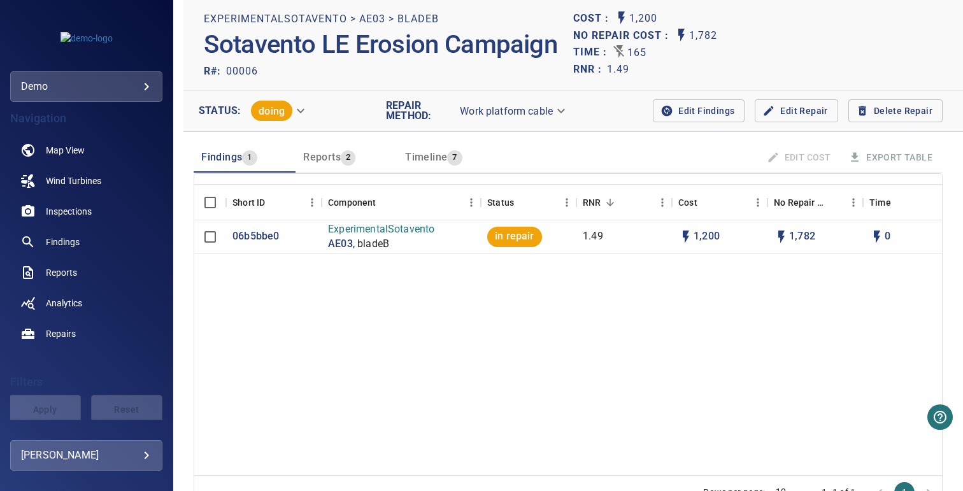
click at [805, 20] on div "Cost : 1,200" at bounding box center [758, 18] width 370 height 17
click at [71, 255] on link "Findings" at bounding box center [86, 242] width 152 height 31
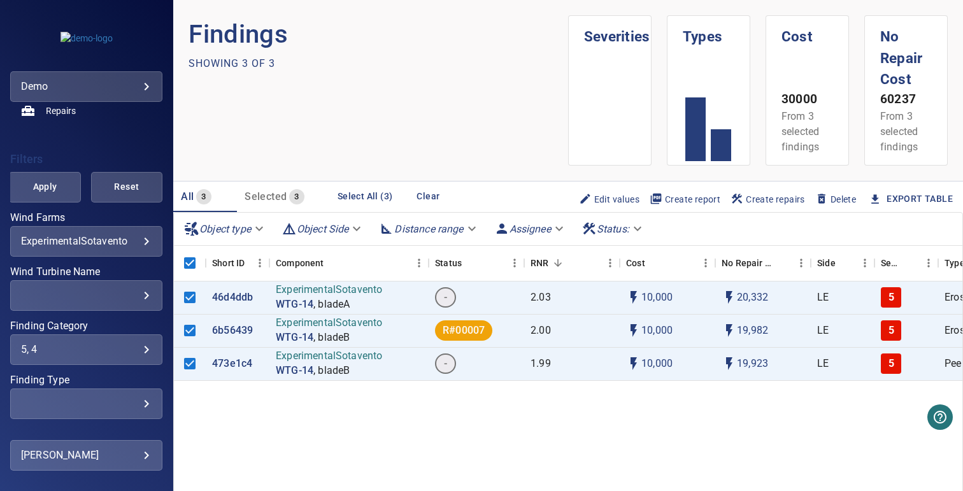
scroll to position [263, 0]
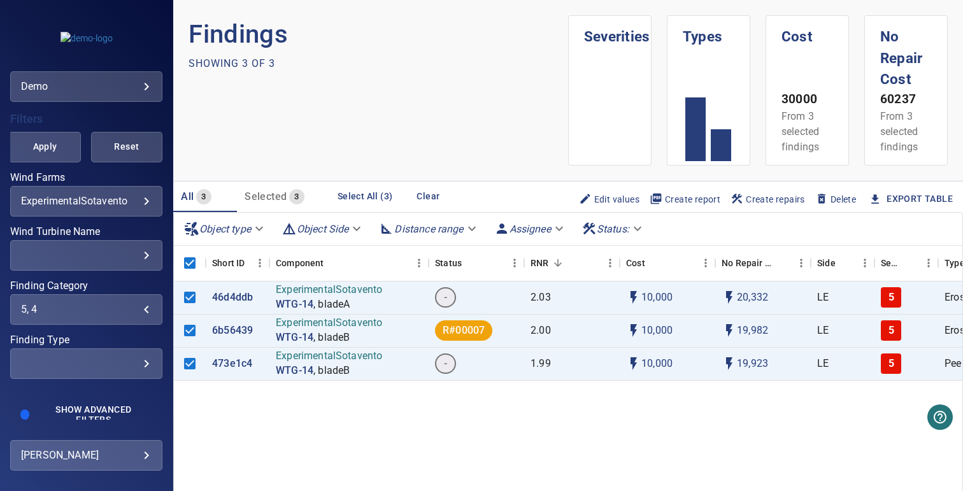
click at [62, 312] on div "5, 4" at bounding box center [86, 309] width 131 height 12
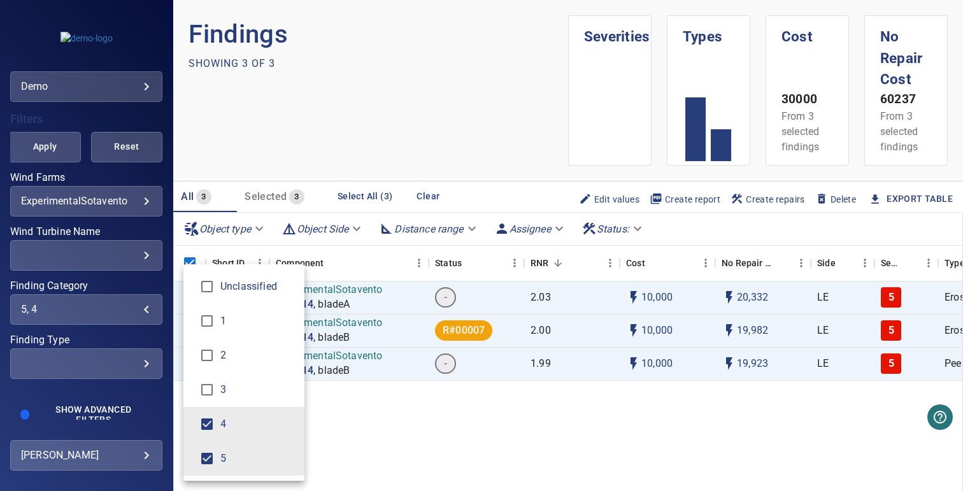
click at [192, 243] on div "Finding Category" at bounding box center [481, 245] width 963 height 491
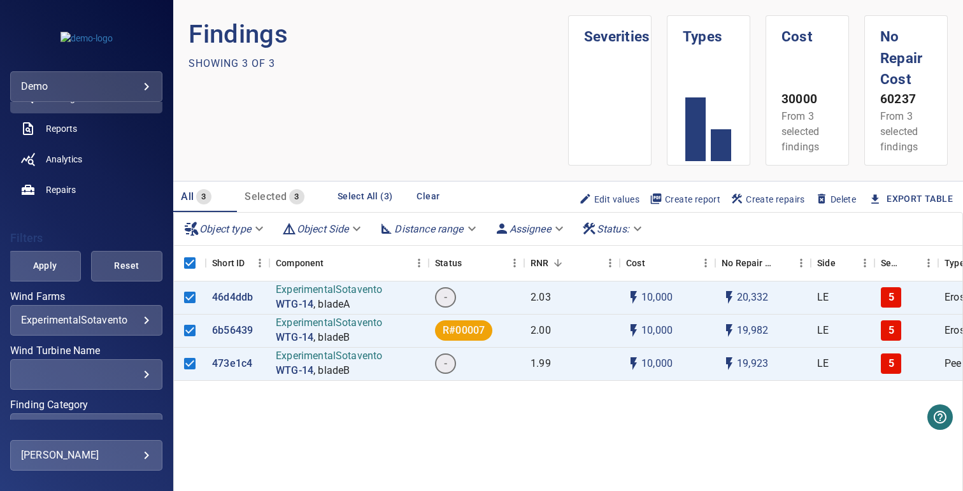
scroll to position [88, 0]
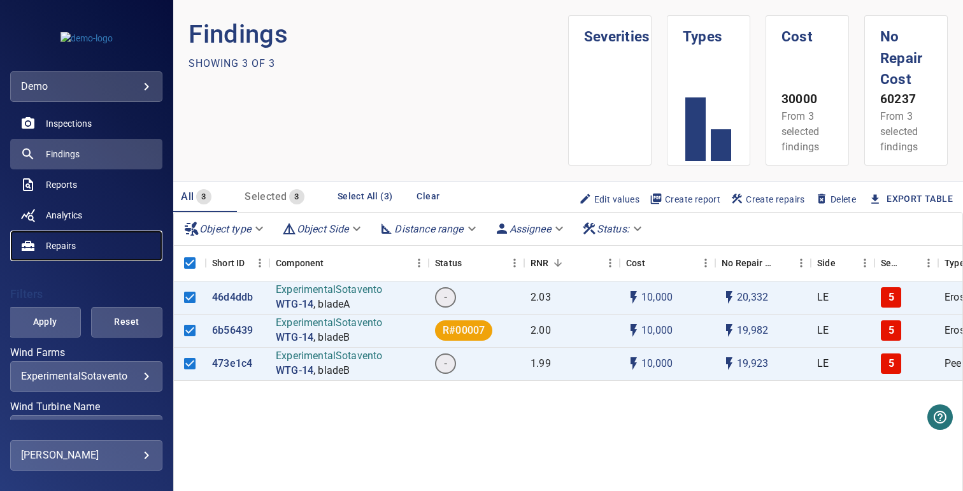
click at [58, 237] on link "Repairs" at bounding box center [86, 246] width 152 height 31
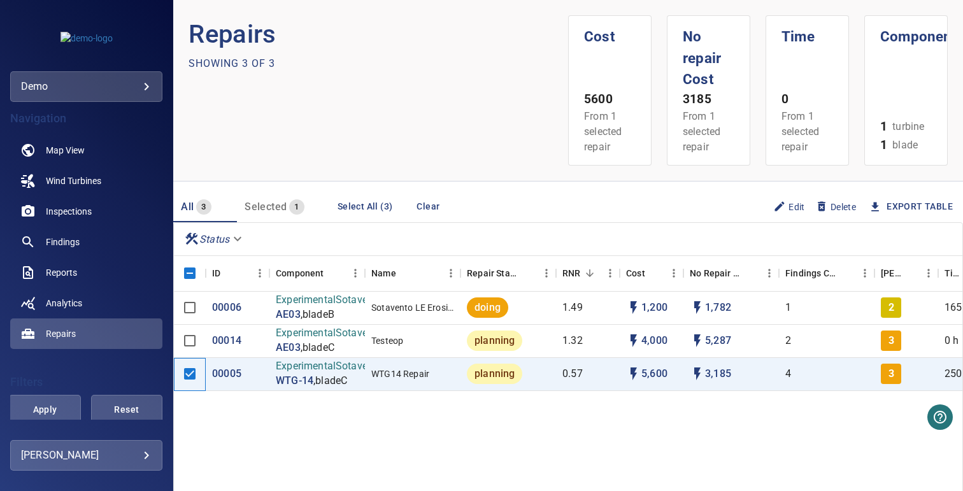
click at [189, 358] on div at bounding box center [190, 374] width 32 height 33
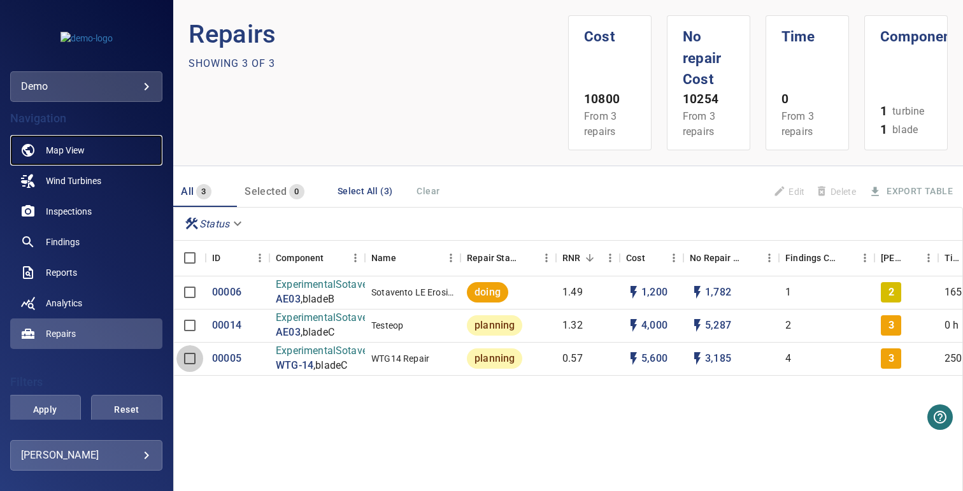
click at [69, 154] on span "Map View" at bounding box center [65, 150] width 39 height 13
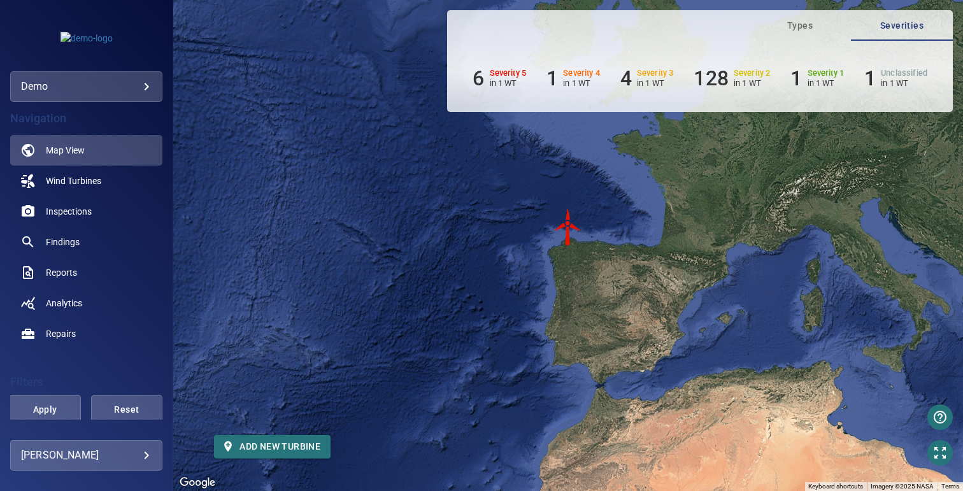
click at [563, 220] on img "WTG-14" at bounding box center [568, 227] width 38 height 38
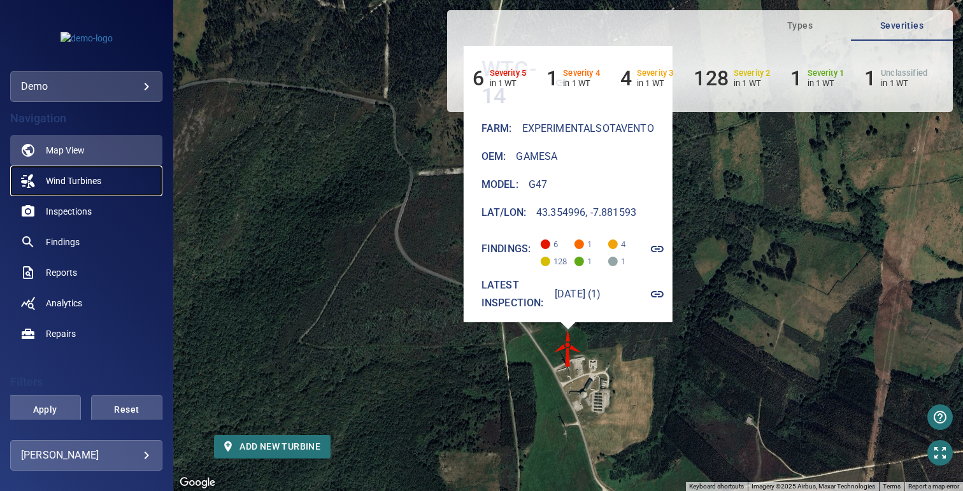
click at [95, 185] on span "Wind Turbines" at bounding box center [73, 181] width 55 height 13
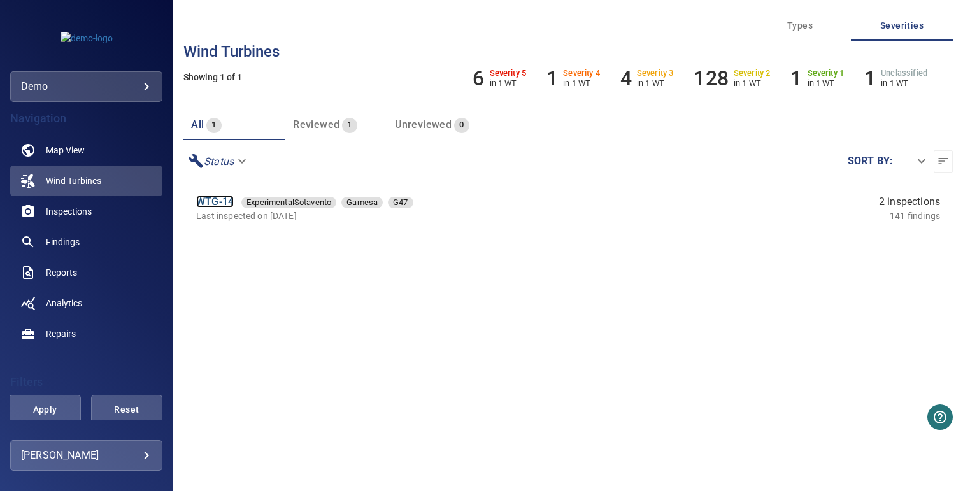
click at [213, 198] on link "WTG-14" at bounding box center [215, 202] width 38 height 12
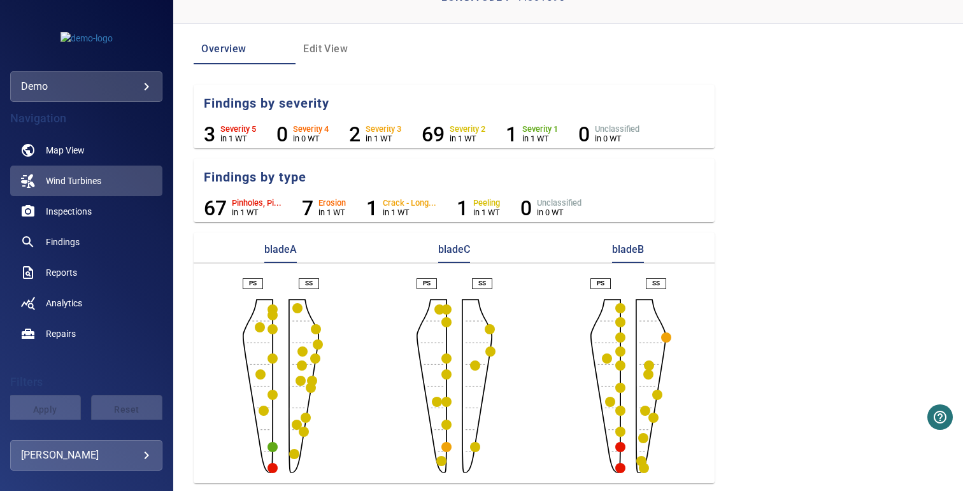
scroll to position [92, 0]
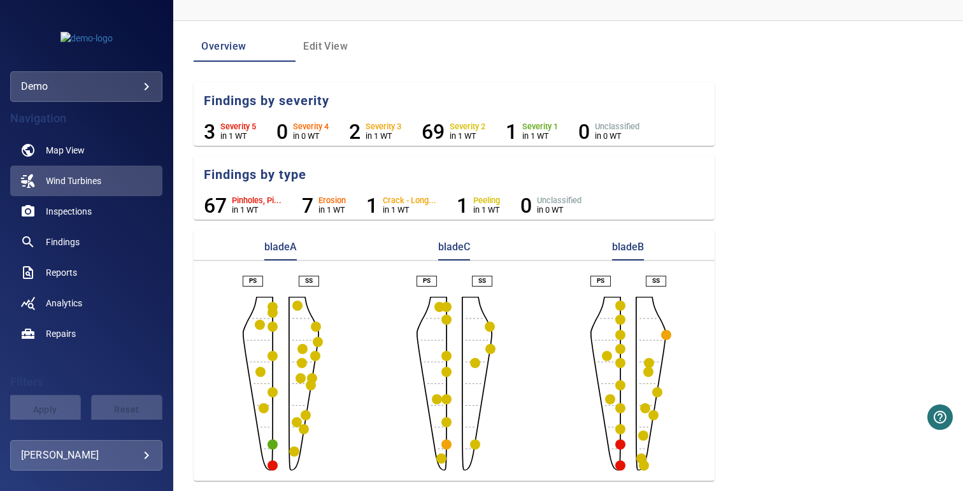
click at [615, 428] on circle "button" at bounding box center [620, 429] width 10 height 10
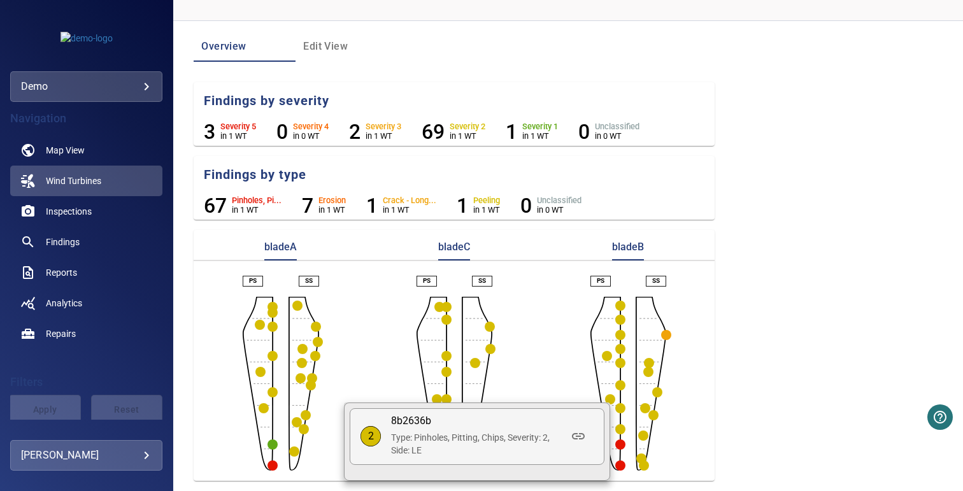
click at [544, 368] on div at bounding box center [481, 245] width 963 height 491
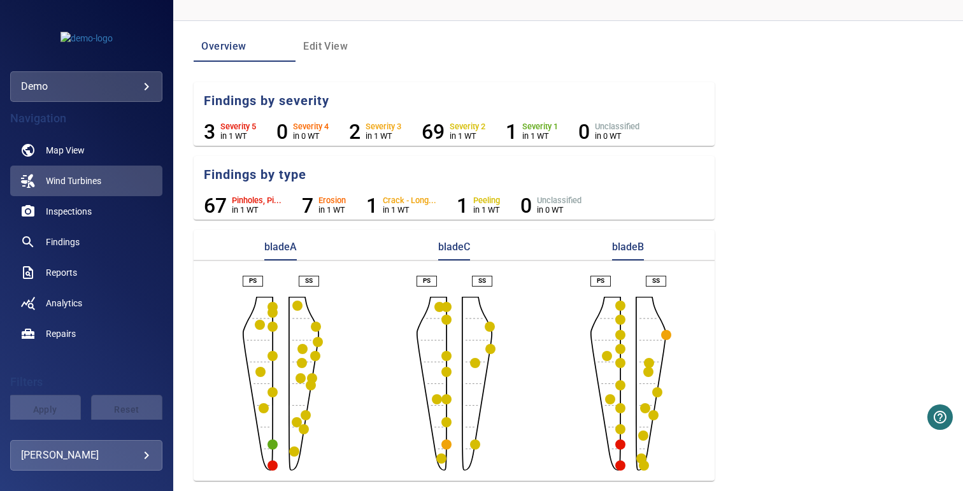
scroll to position [0, 0]
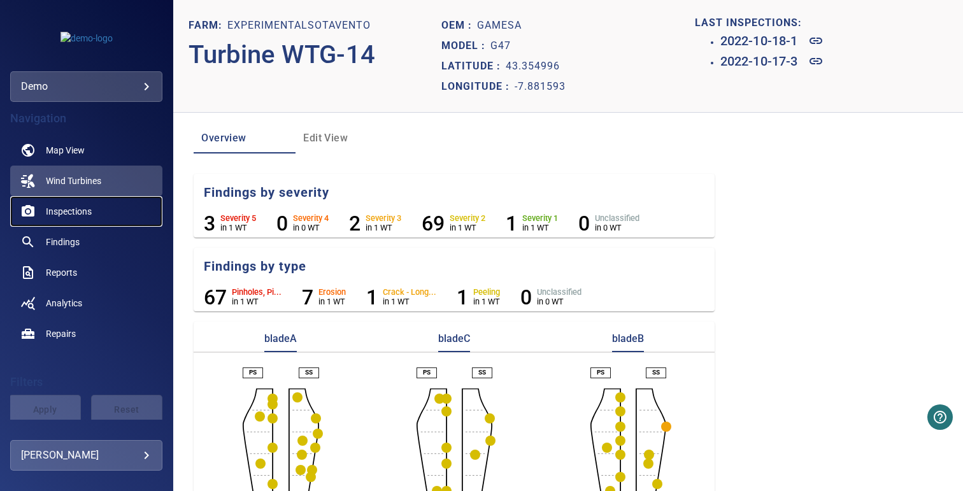
click at [80, 217] on span "Inspections" at bounding box center [69, 211] width 46 height 13
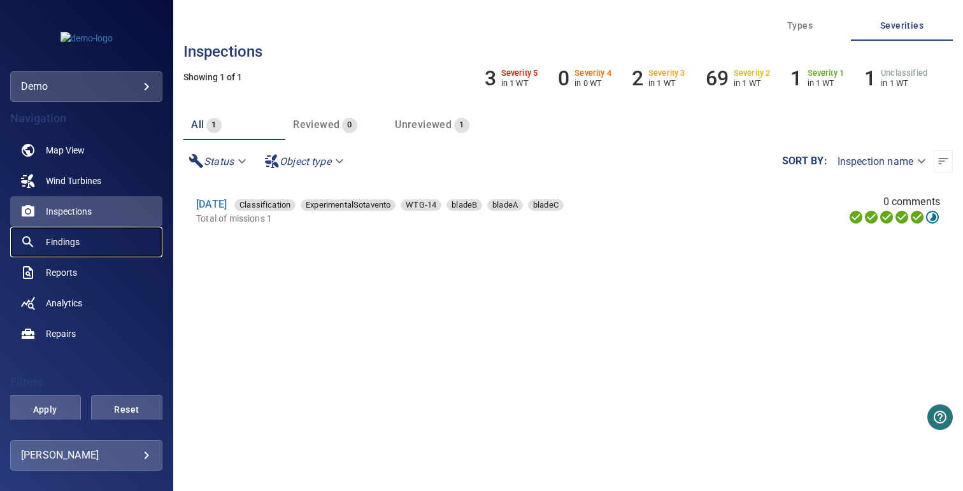
click at [70, 243] on span "Findings" at bounding box center [63, 242] width 34 height 13
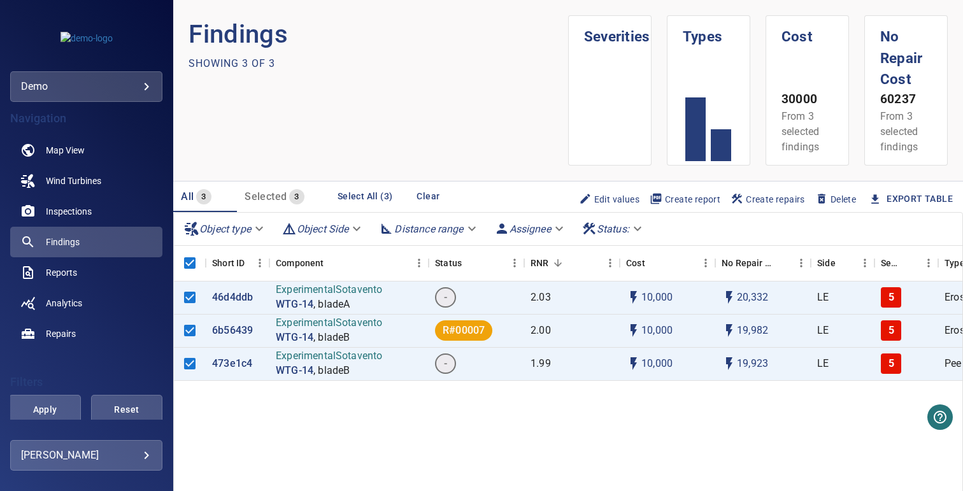
click at [466, 122] on section "Findings Showing 3 of 3" at bounding box center [379, 90] width 380 height 150
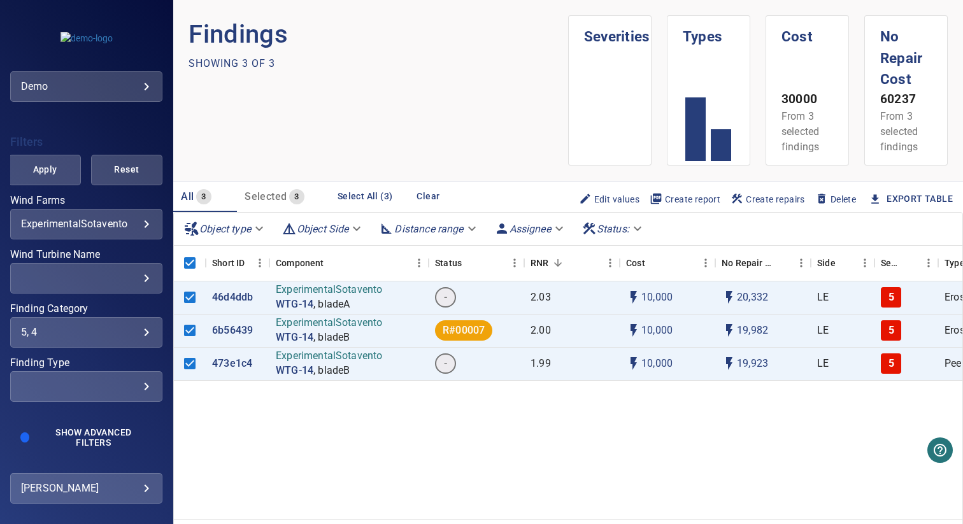
scroll to position [240, 0]
click at [392, 92] on section "Findings Showing 3 of 3" at bounding box center [379, 90] width 380 height 150
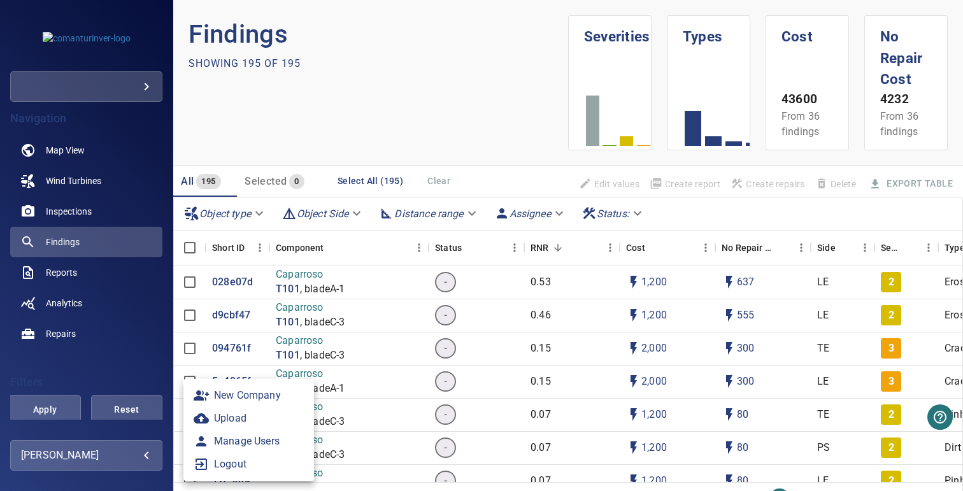
click at [103, 452] on body "**********" at bounding box center [481, 245] width 963 height 491
click at [226, 438] on link "Manage Users" at bounding box center [248, 441] width 131 height 23
type input "**********"
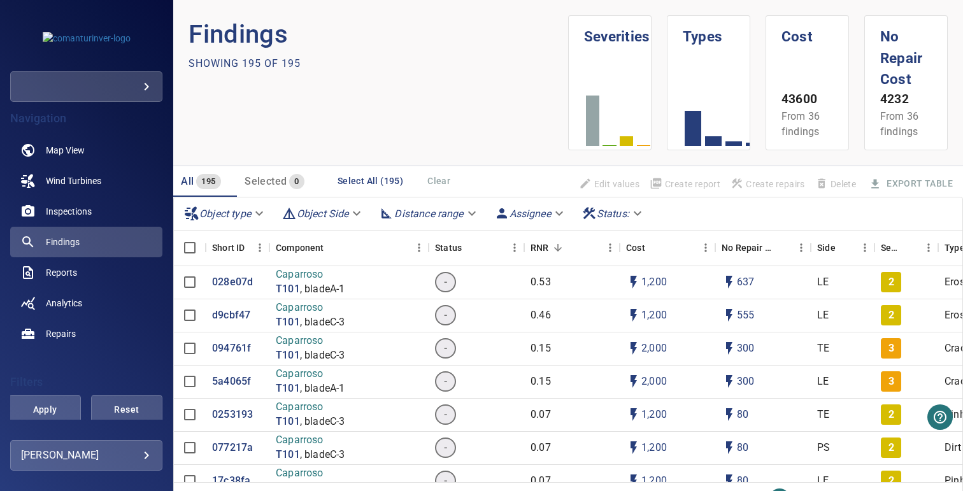
click at [500, 126] on section "Findings Showing 195 of 195" at bounding box center [379, 82] width 380 height 135
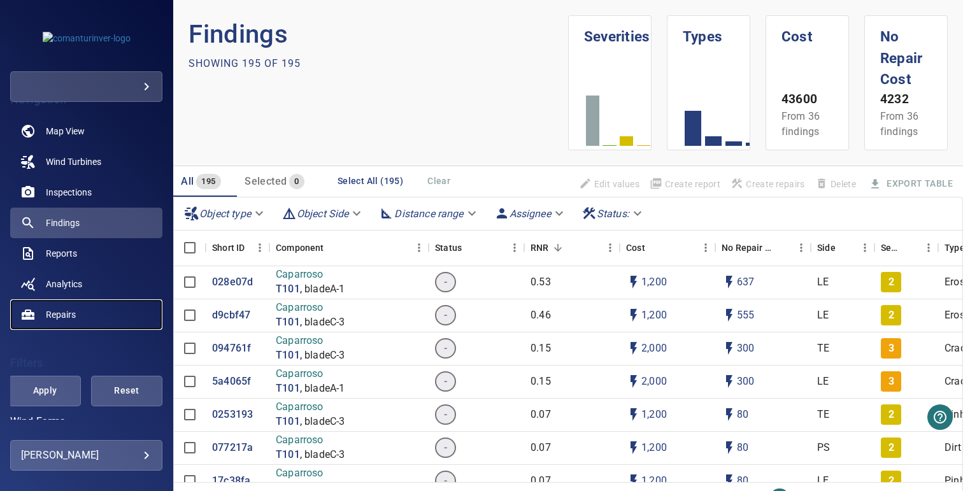
click at [70, 310] on span "Repairs" at bounding box center [61, 314] width 30 height 13
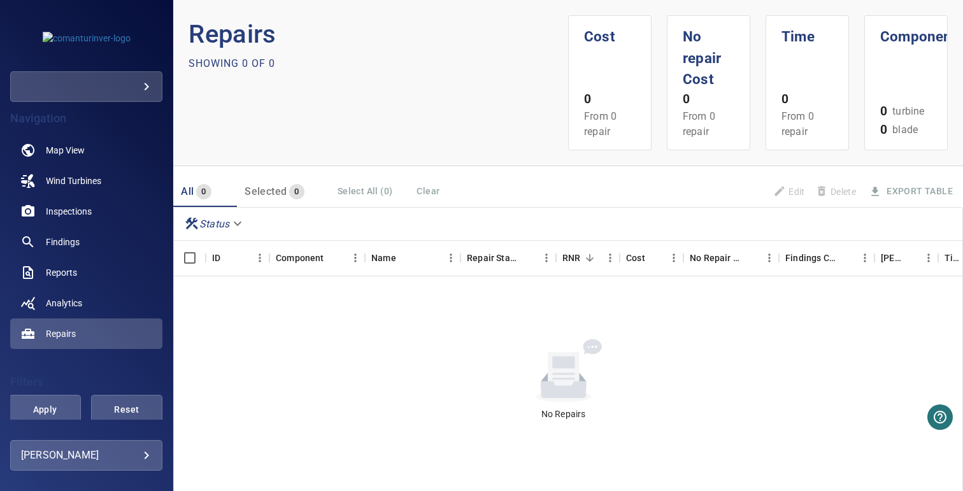
click at [315, 104] on section "Repairs Showing 0 of 0" at bounding box center [379, 82] width 380 height 135
click at [198, 69] on p "Showing 0 of 0" at bounding box center [232, 63] width 87 height 15
click at [199, 66] on p "Showing 0 of 0" at bounding box center [232, 63] width 87 height 15
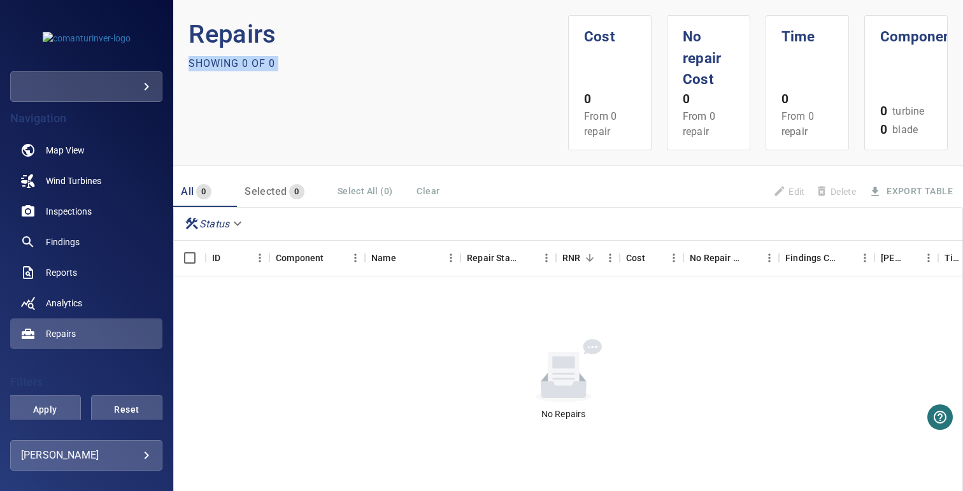
click at [277, 66] on div "Showing 0 of 0" at bounding box center [379, 64] width 380 height 20
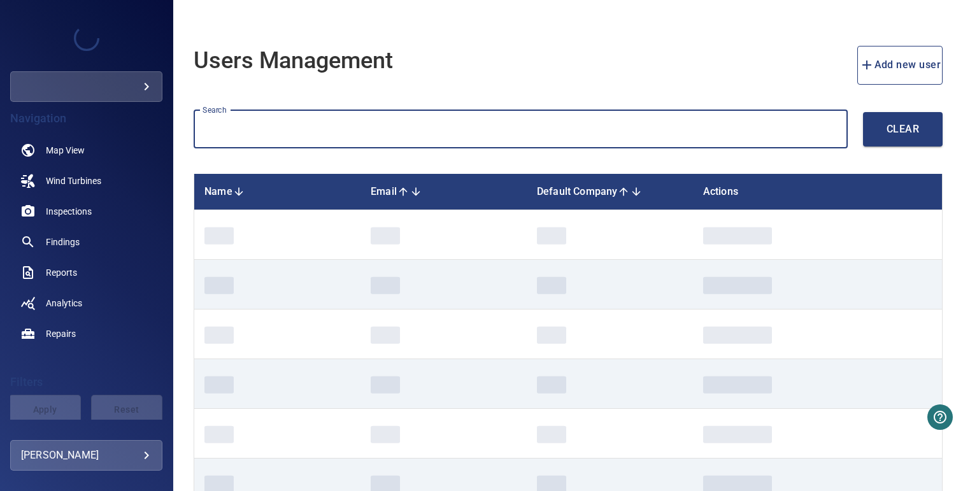
click at [256, 124] on input "text" at bounding box center [521, 129] width 654 height 39
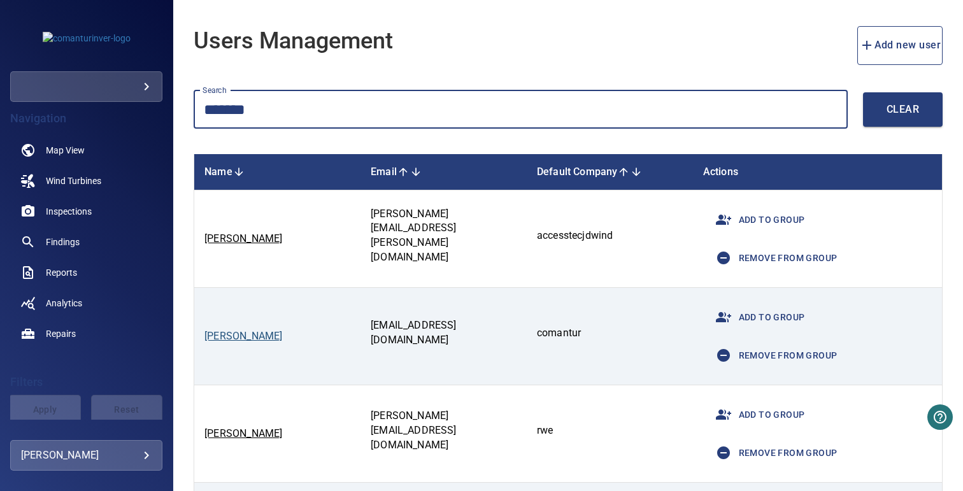
scroll to position [20, 0]
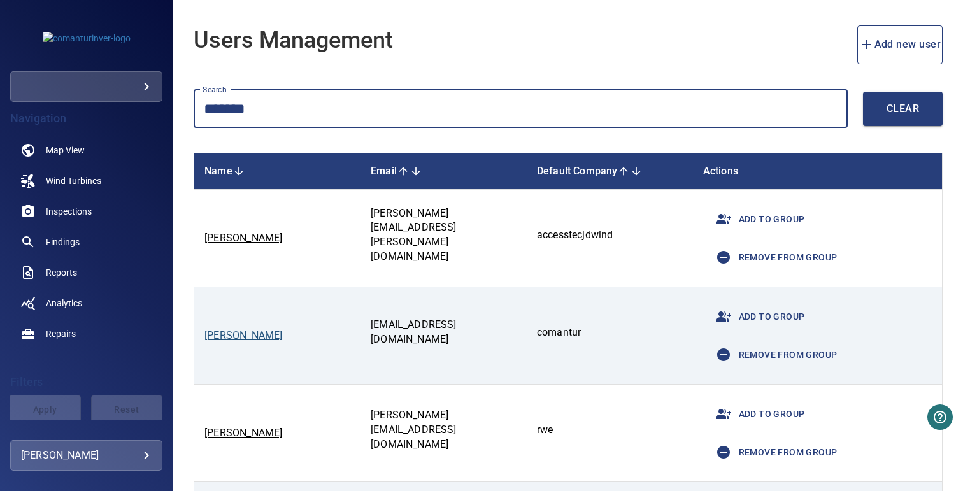
type input "*******"
click at [261, 336] on link "Duenas, Ricardo" at bounding box center [244, 335] width 78 height 12
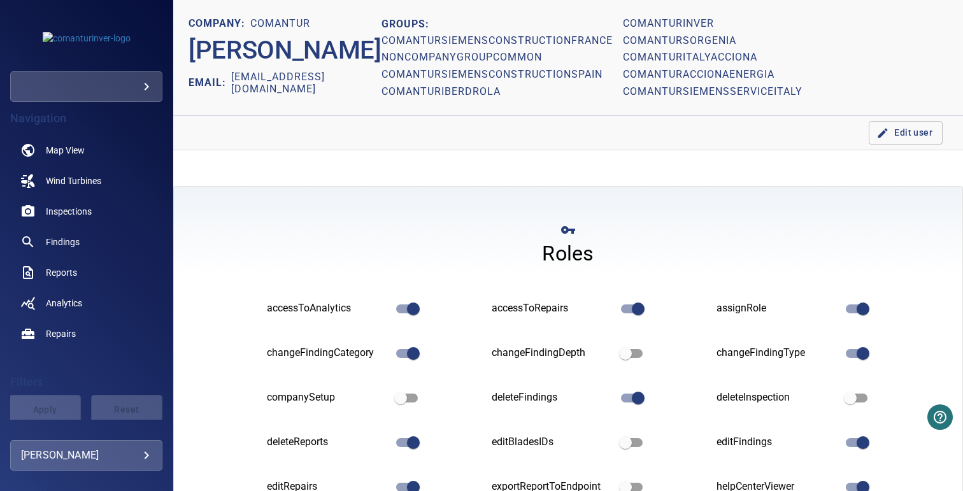
click at [489, 38] on h1 "comantursiemensconstructionfrance" at bounding box center [497, 41] width 231 height 12
drag, startPoint x: 235, startPoint y: 76, endPoint x: 365, endPoint y: 77, distance: 130.0
click at [365, 77] on h2 "rduenas@comantur.net" at bounding box center [306, 83] width 150 height 24
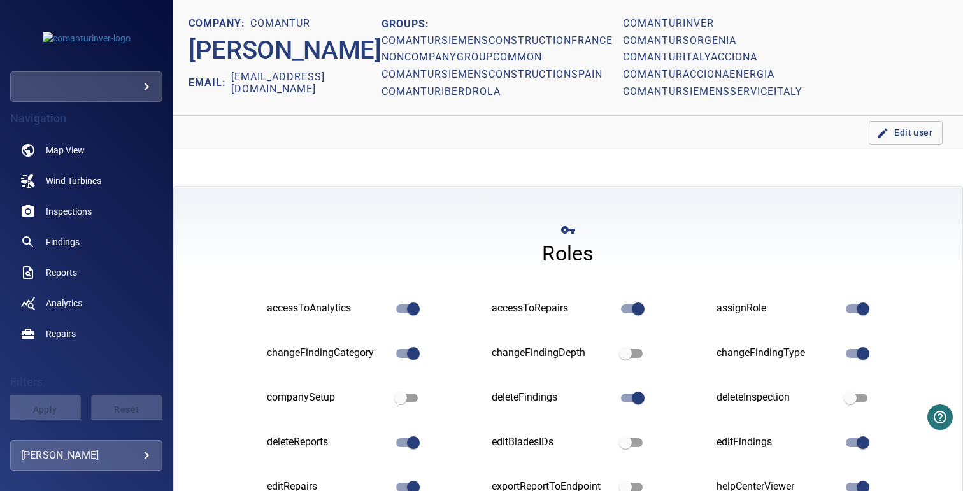
click at [365, 77] on h2 "rduenas@comantur.net" at bounding box center [306, 83] width 150 height 24
click at [346, 75] on h2 "rduenas@comantur.net" at bounding box center [306, 83] width 150 height 24
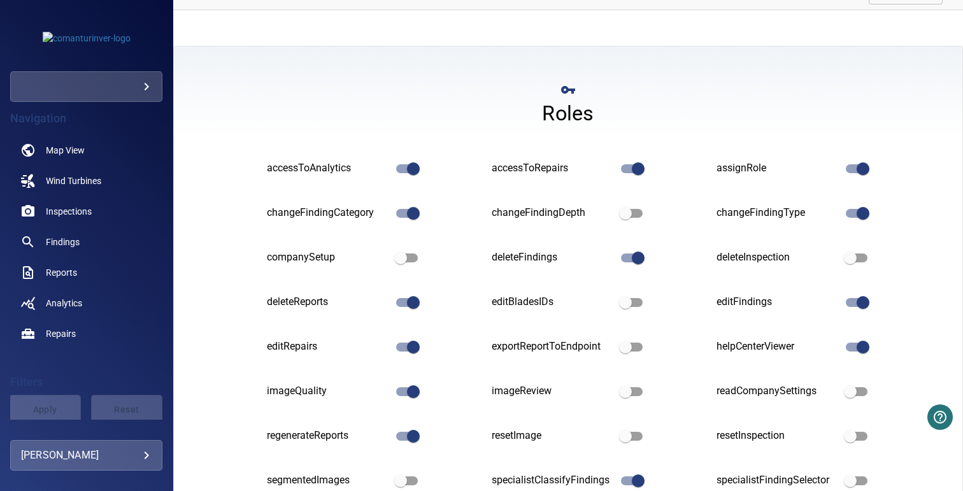
scroll to position [140, 0]
